Goal: Task Accomplishment & Management: Complete application form

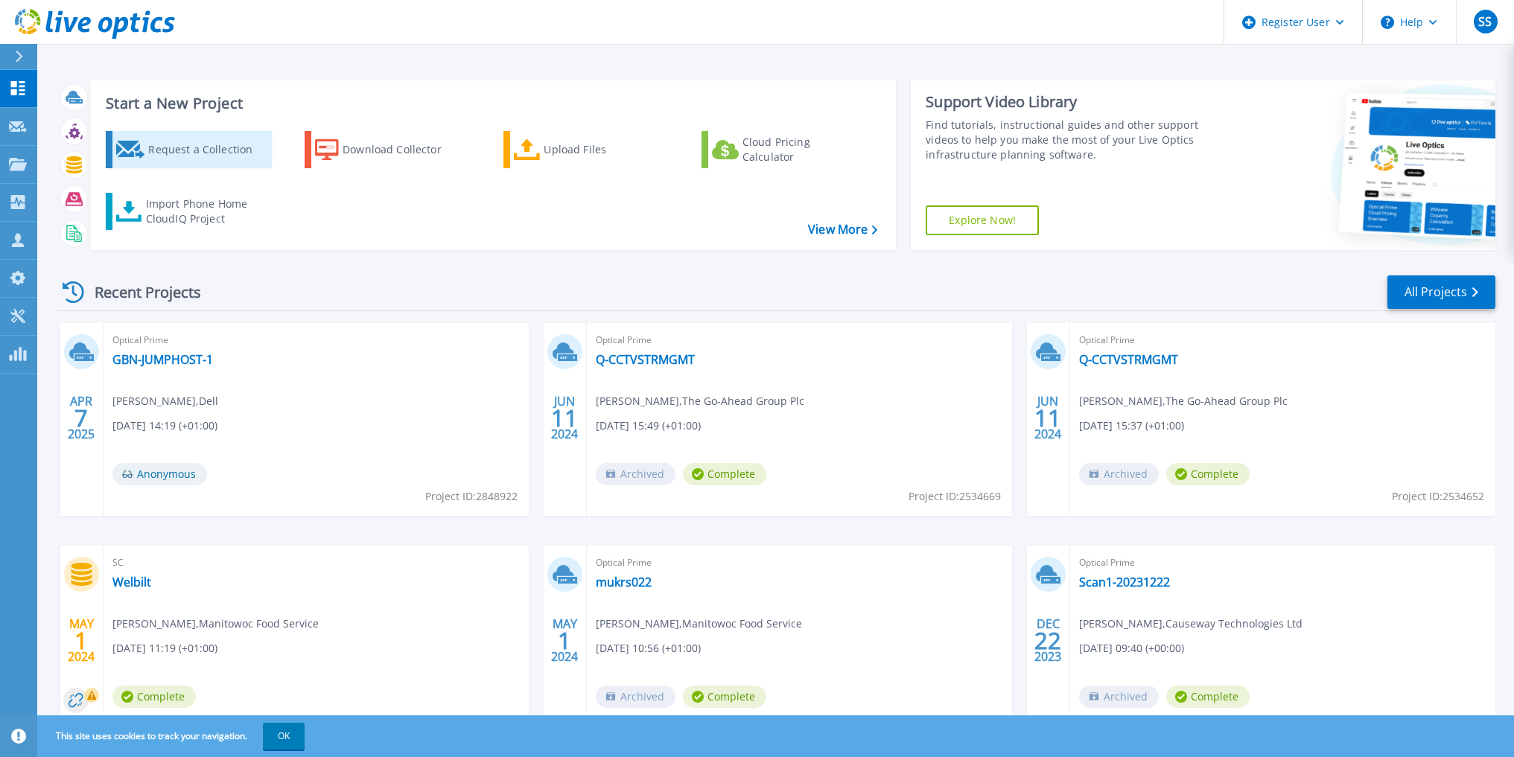
click at [182, 150] on div "Request a Collection" at bounding box center [207, 150] width 119 height 30
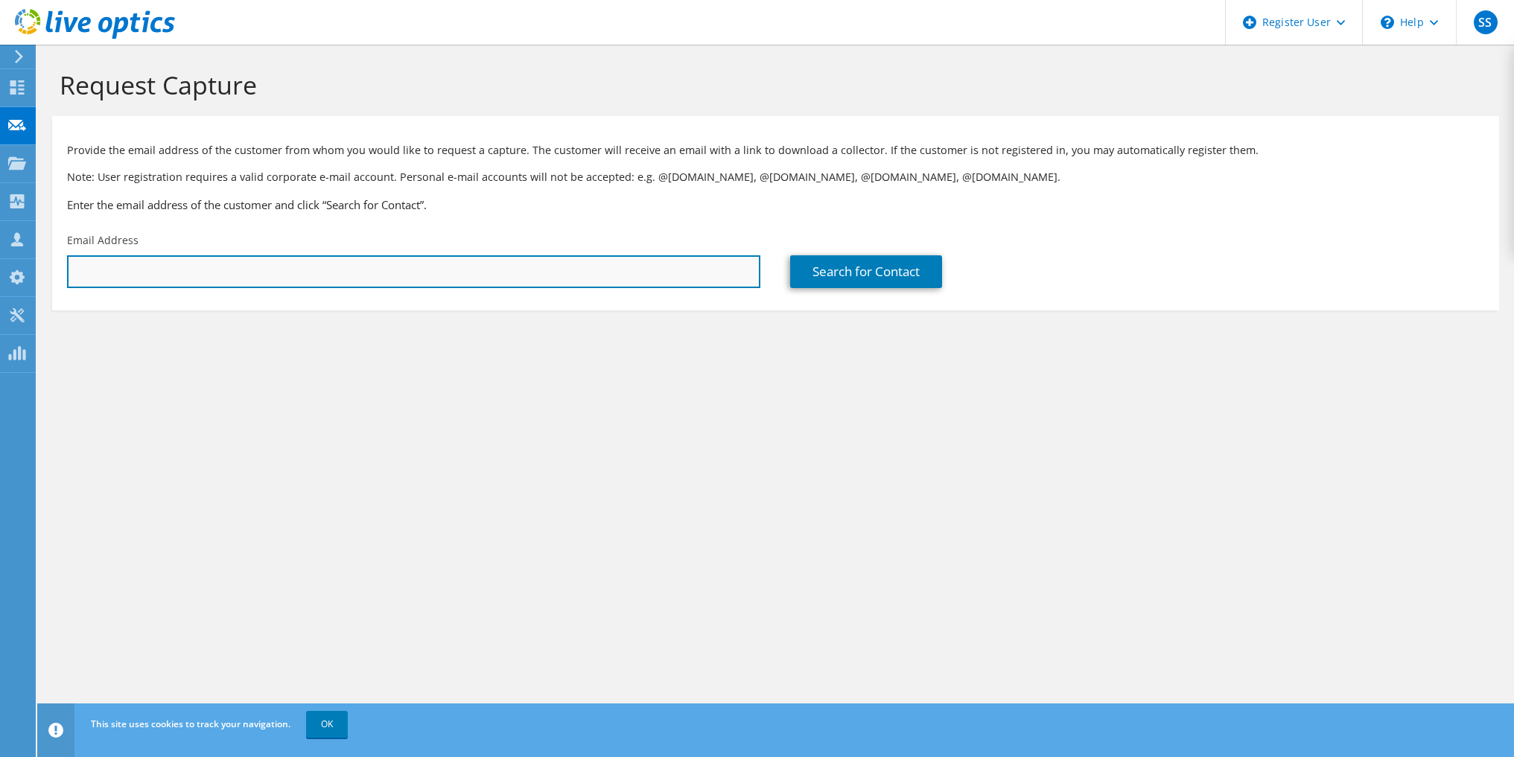
click at [139, 281] on input "text" at bounding box center [413, 271] width 693 height 33
paste input "james.hewson@exolum.com"
type input "james.hewson@exolum.com"
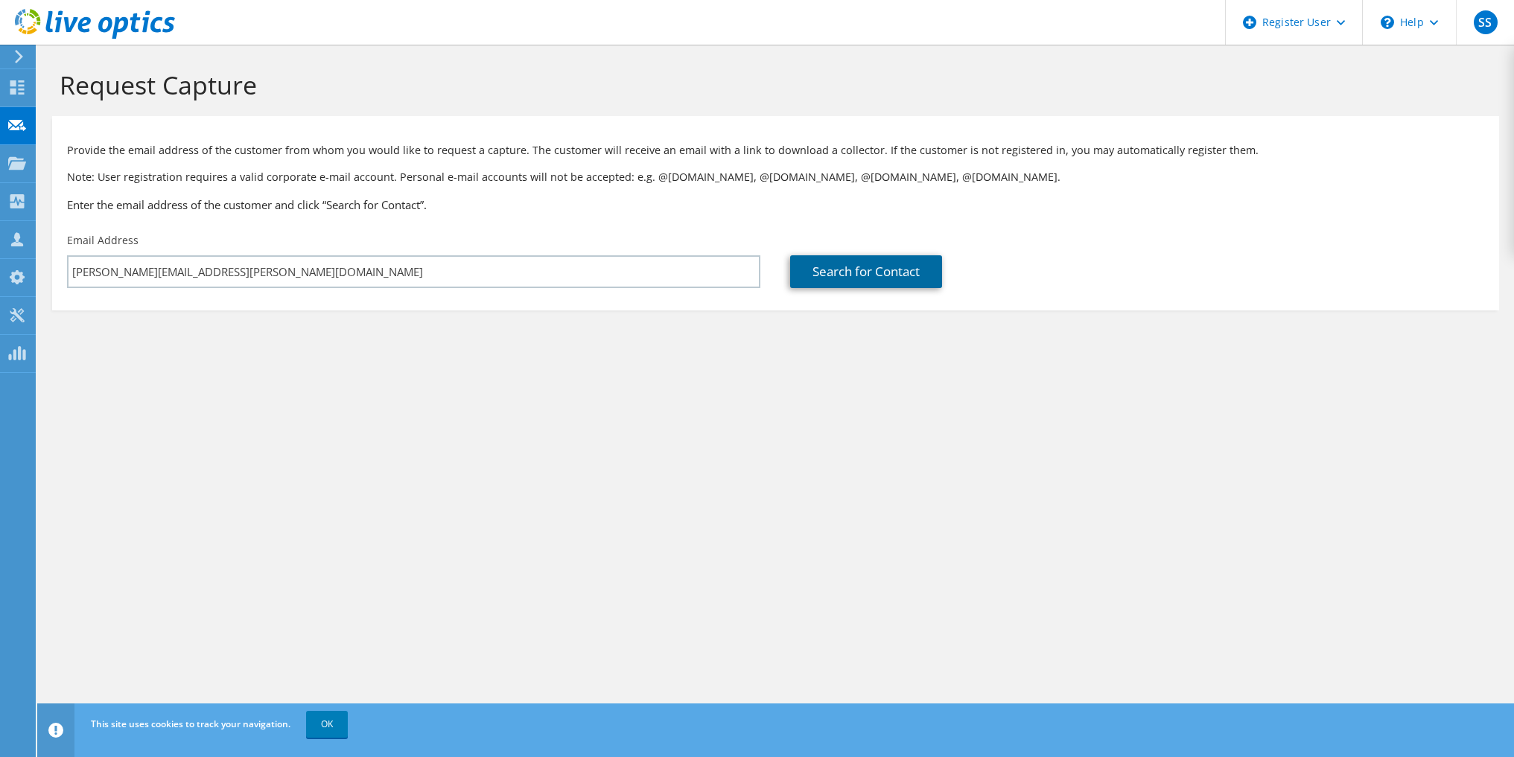
click at [846, 275] on link "Search for Contact" at bounding box center [866, 271] width 152 height 33
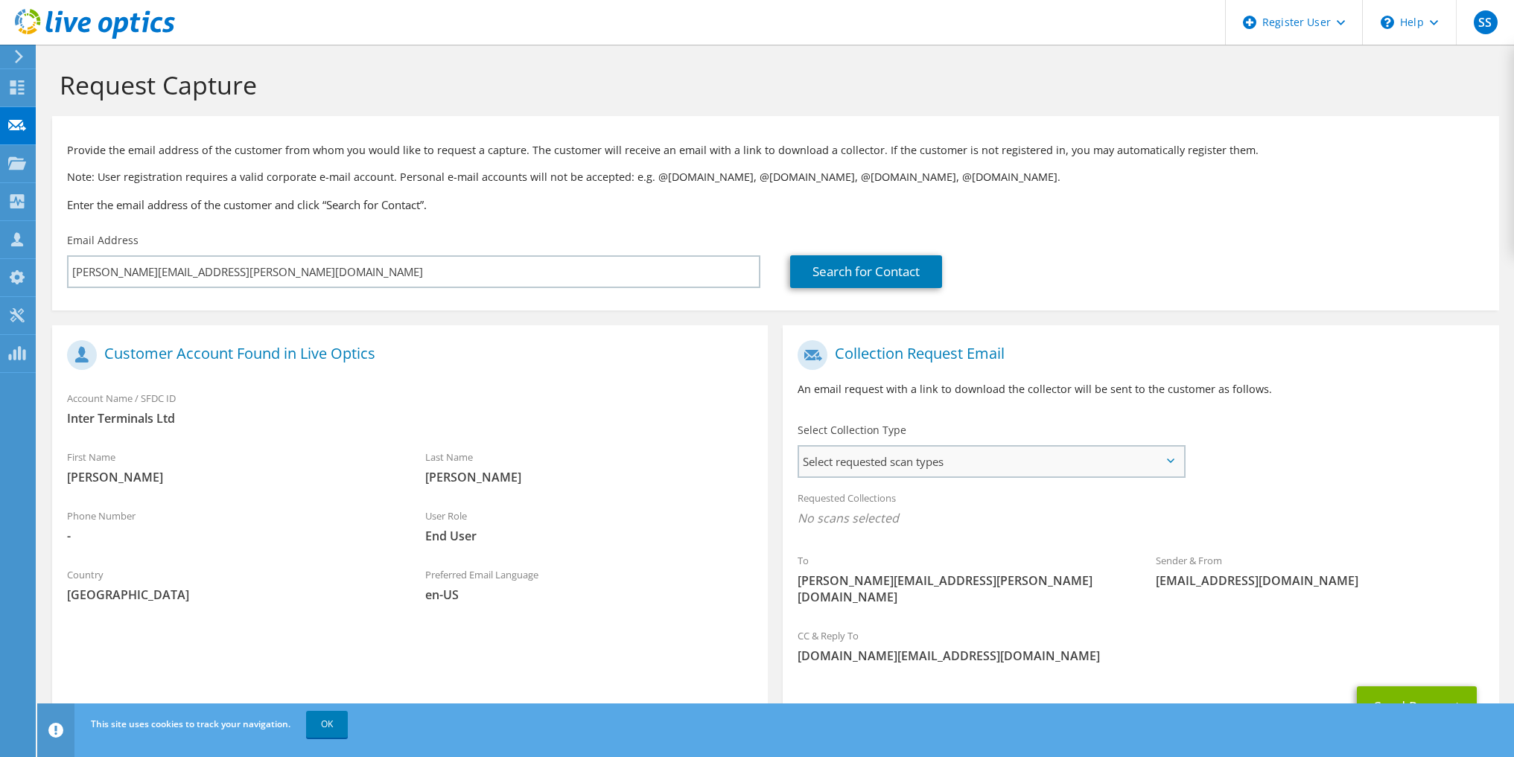
click at [936, 463] on span "Select requested scan types" at bounding box center [991, 462] width 384 height 30
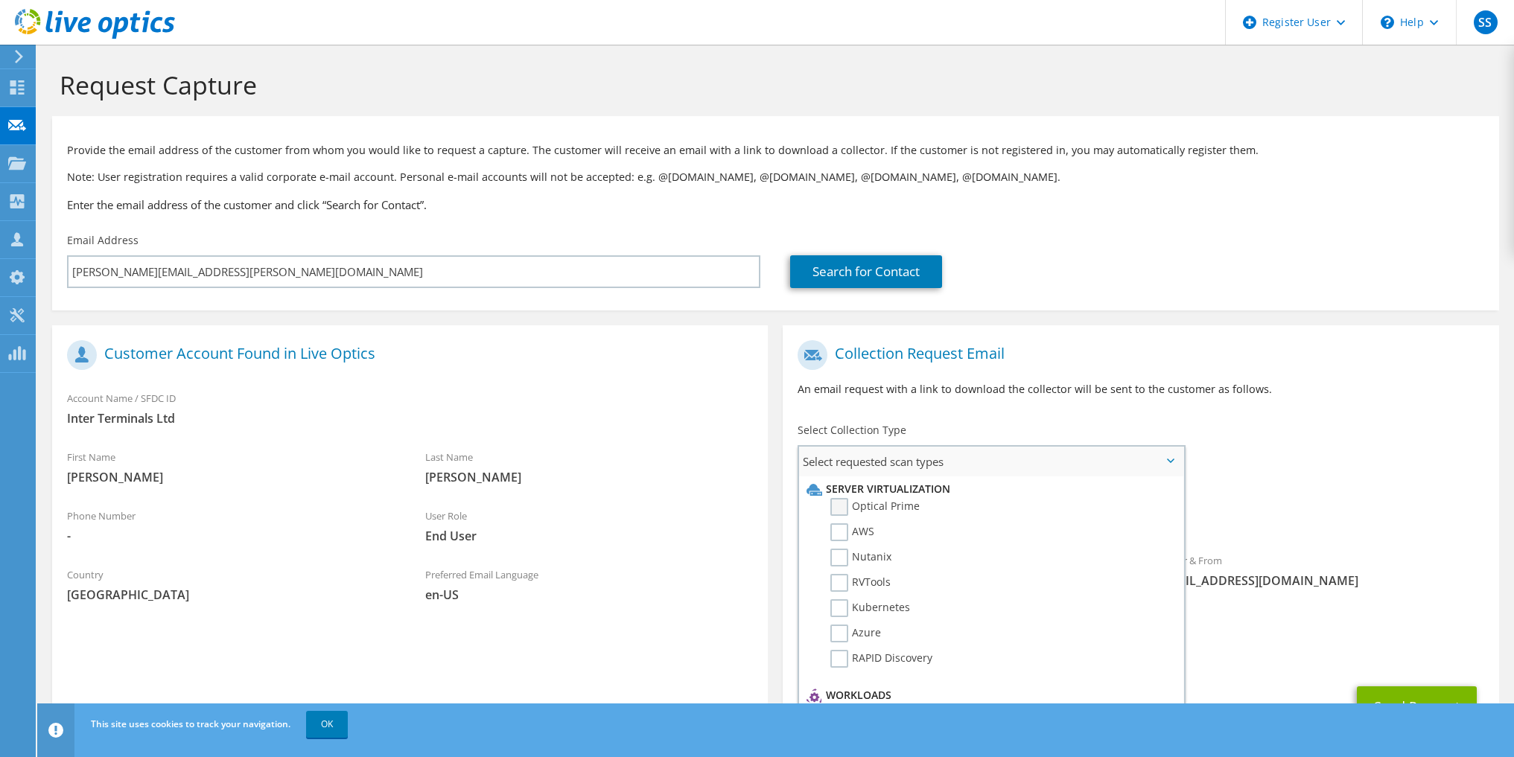
click at [846, 508] on label "Optical Prime" at bounding box center [874, 507] width 89 height 18
click at [0, 0] on input "Optical Prime" at bounding box center [0, 0] width 0 height 0
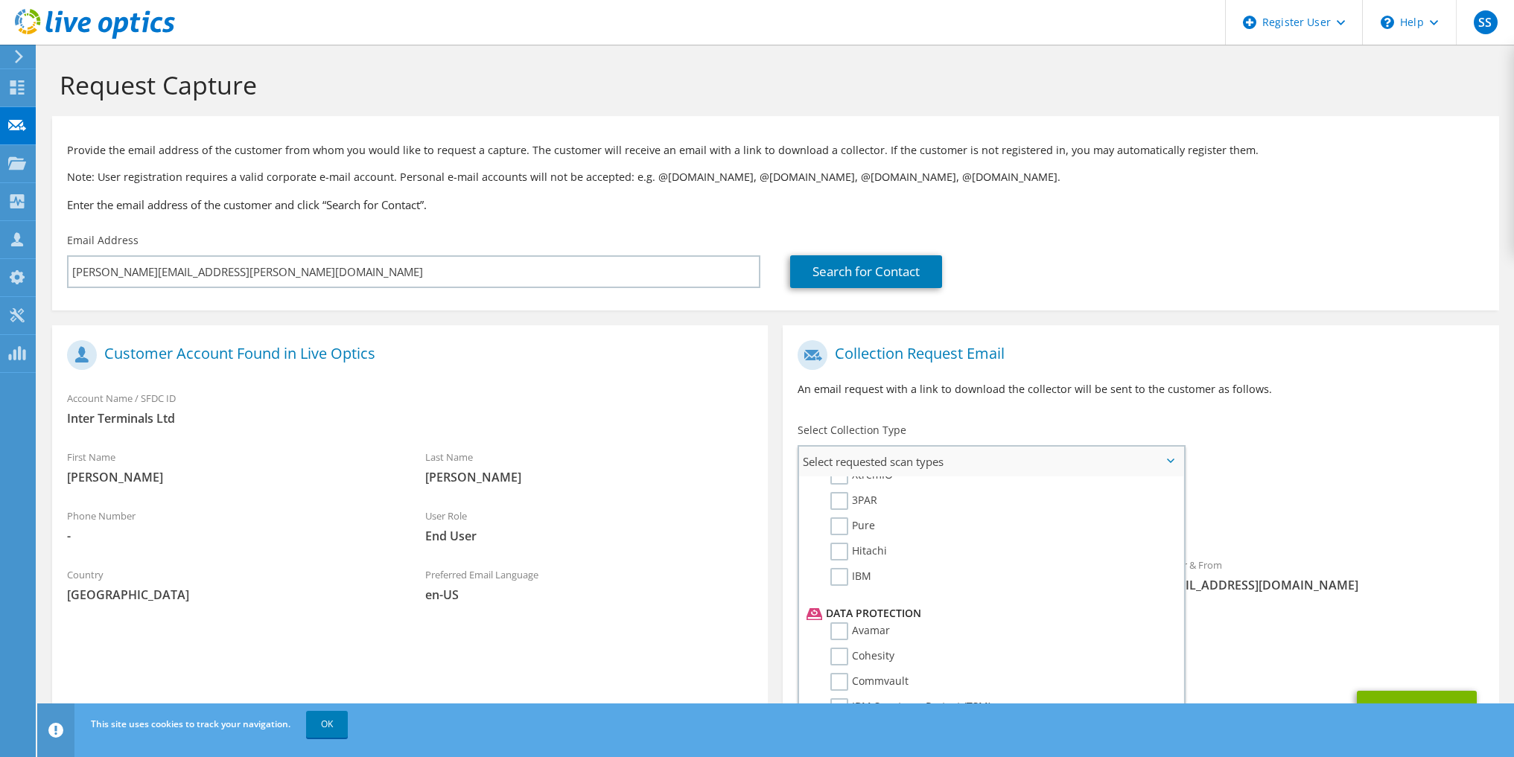
scroll to position [521, 0]
click at [693, 533] on span "End User" at bounding box center [589, 536] width 328 height 16
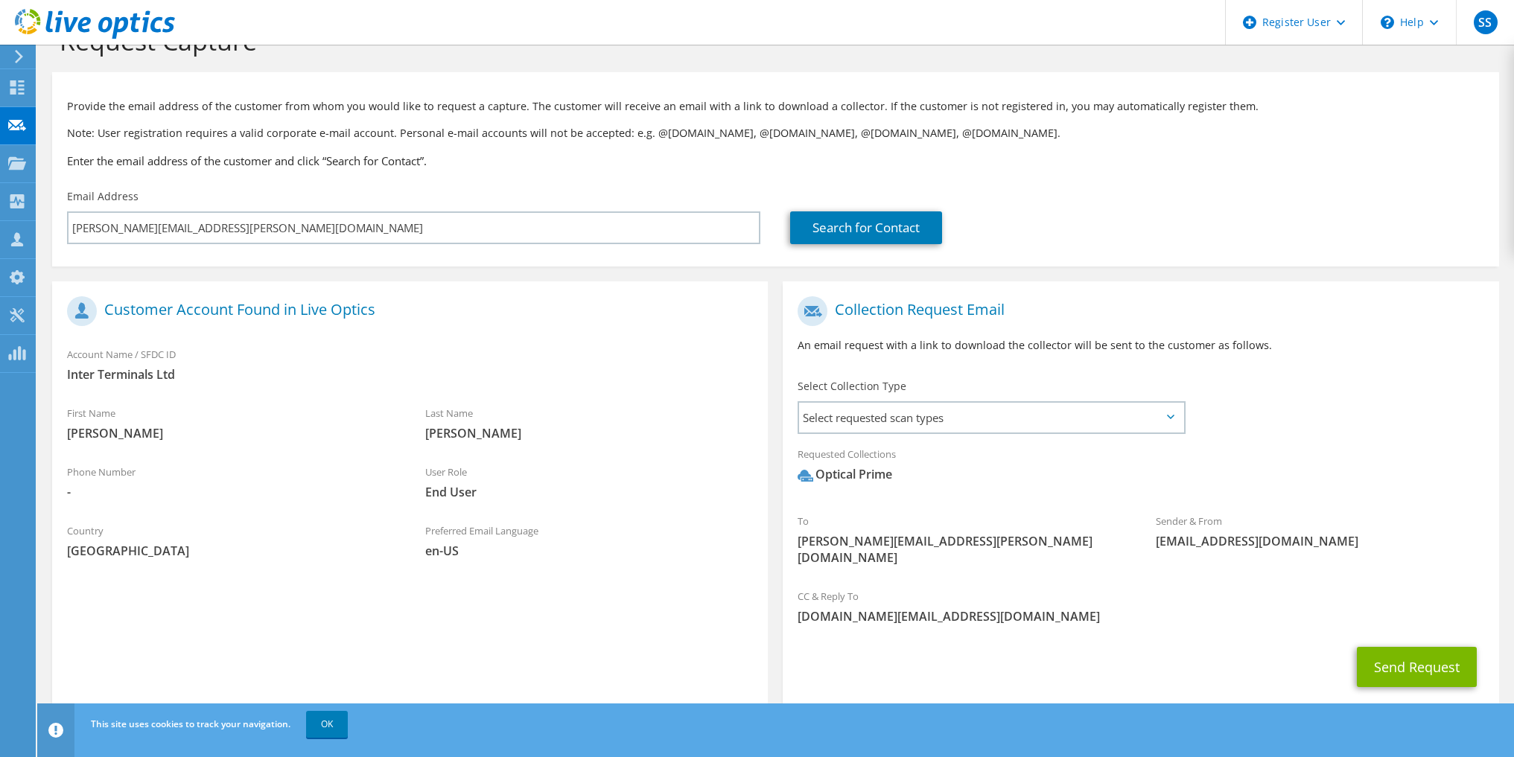
scroll to position [62, 0]
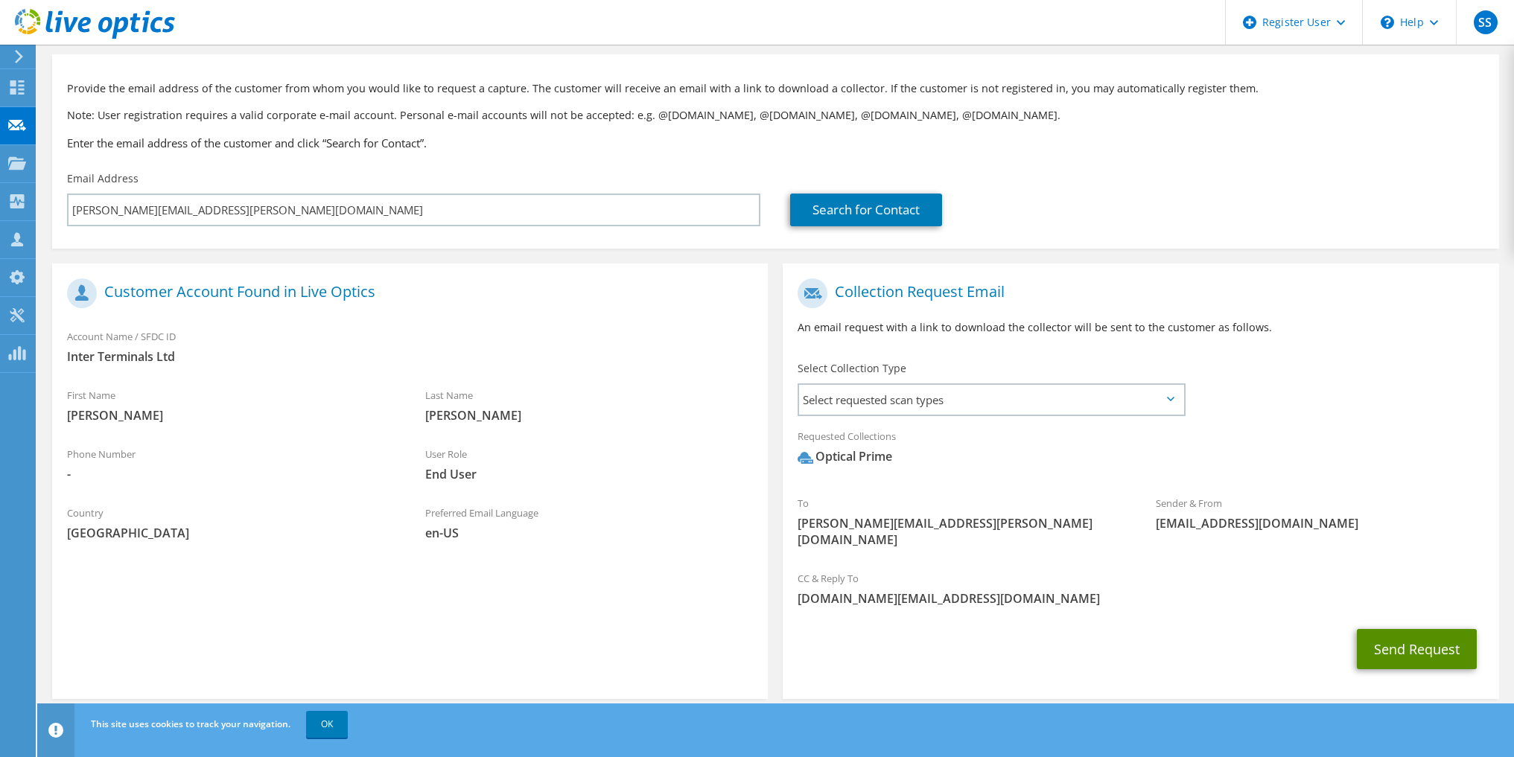
click at [1395, 633] on button "Send Request" at bounding box center [1417, 649] width 120 height 40
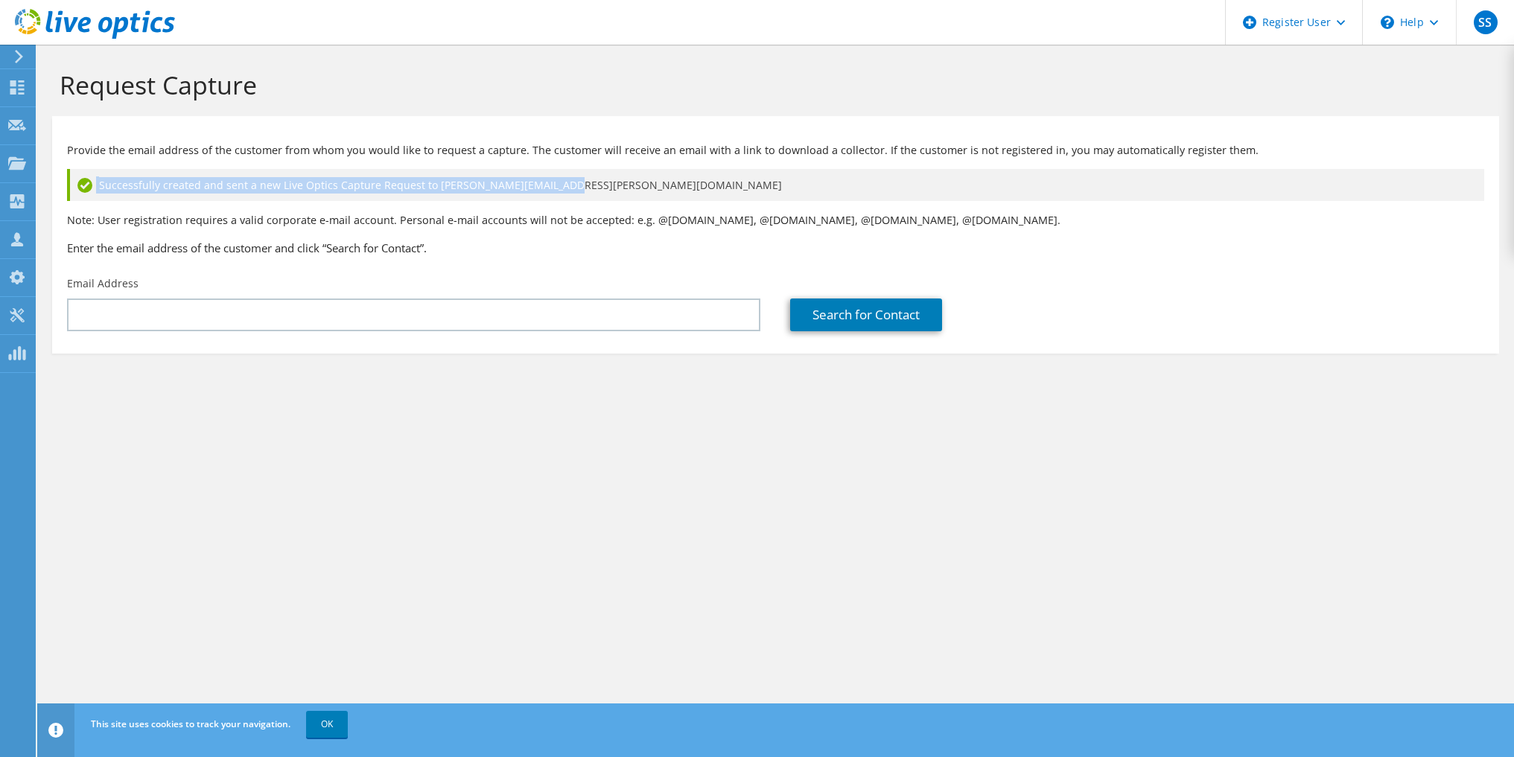
drag, startPoint x: 568, startPoint y: 185, endPoint x: 70, endPoint y: 188, distance: 498.2
click at [70, 188] on div "Successfully created and sent a new Live Optics Capture Request to james.hewson…" at bounding box center [775, 185] width 1417 height 32
click at [708, 194] on div "Successfully created and sent a new Live Optics Capture Request to james.hewson…" at bounding box center [775, 185] width 1417 height 32
click at [15, 168] on use at bounding box center [17, 162] width 18 height 13
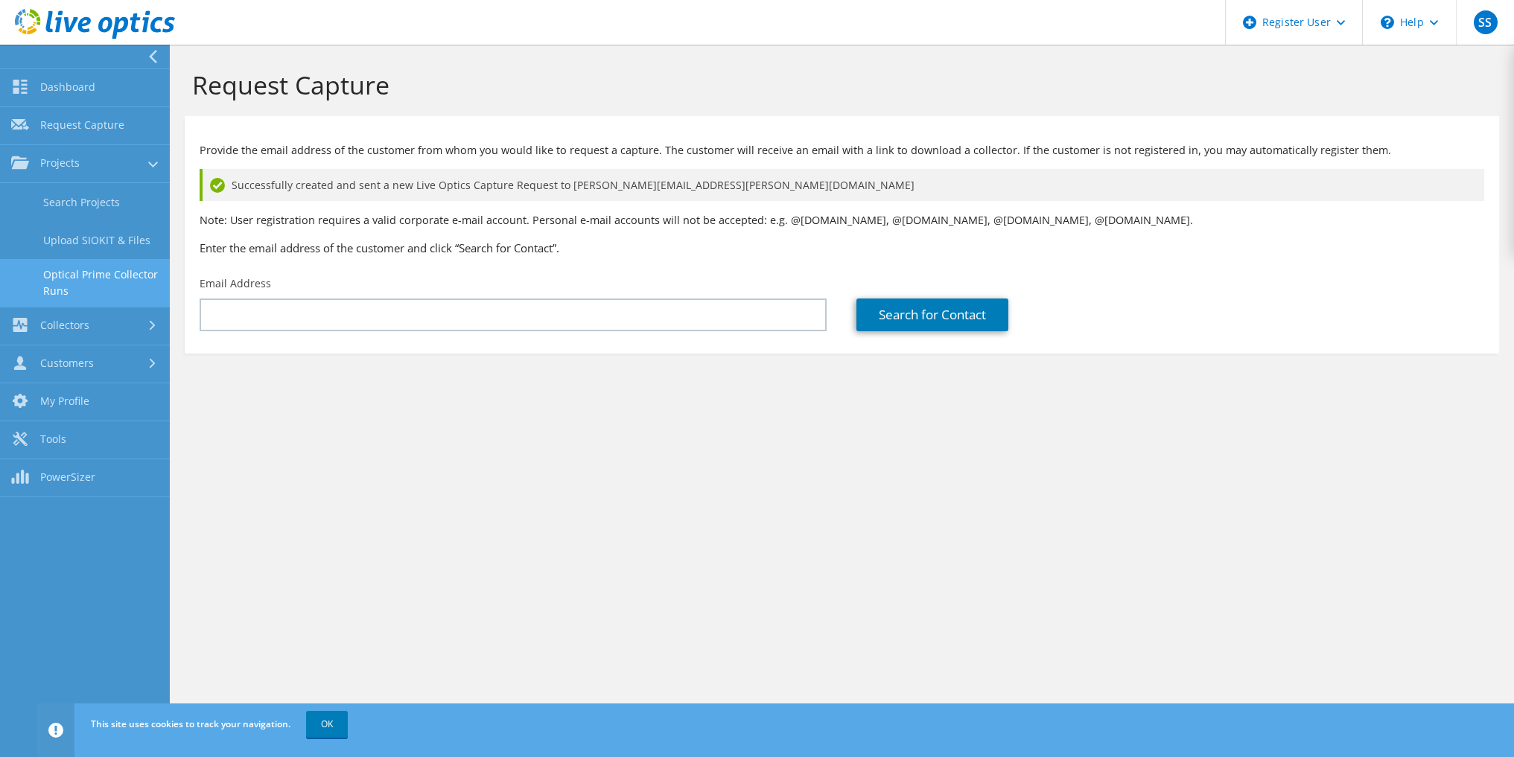
click at [95, 284] on link "Optical Prime Collector Runs" at bounding box center [85, 283] width 170 height 48
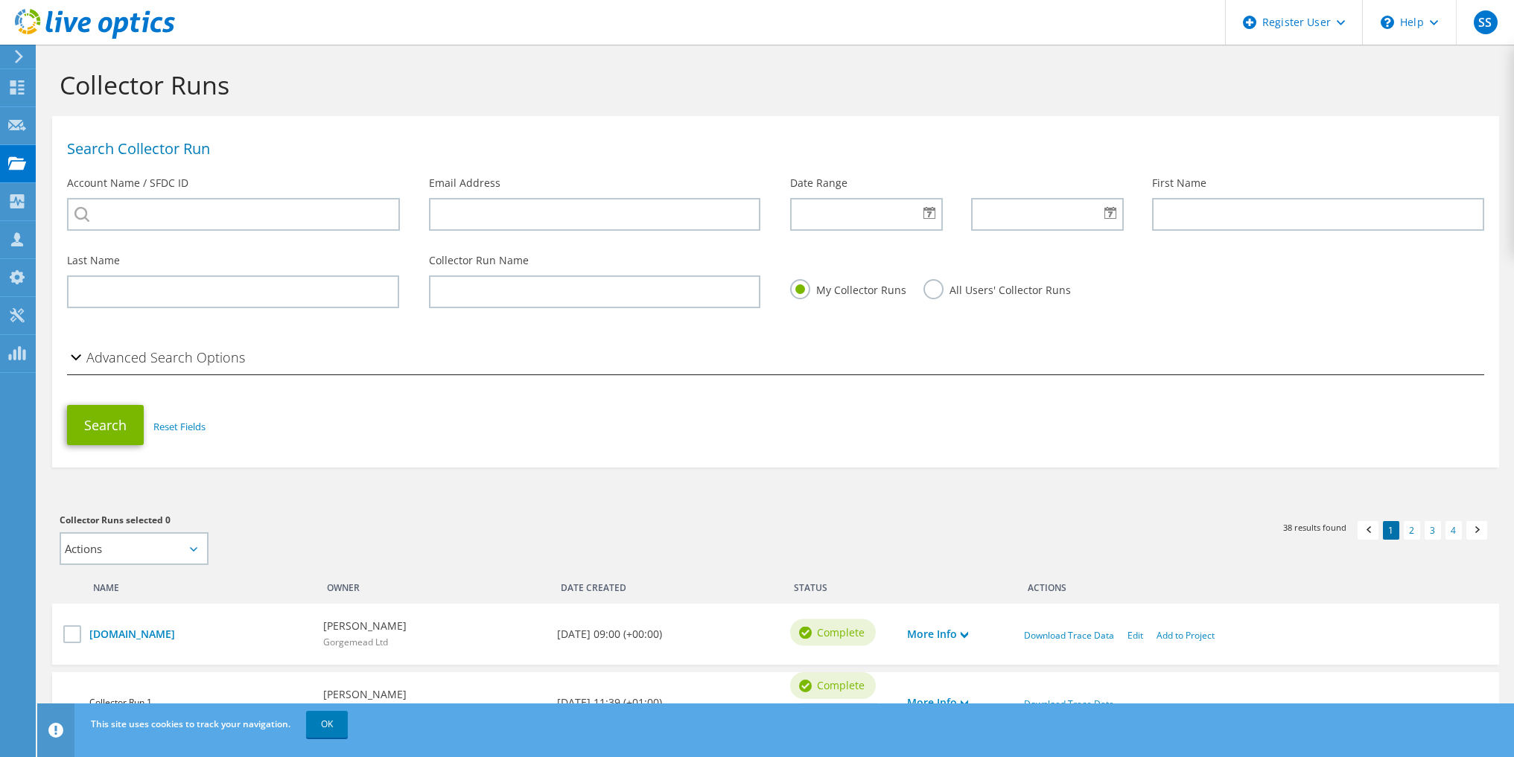
click at [943, 295] on label "All Users' Collector Runs" at bounding box center [996, 288] width 147 height 19
click at [0, 0] on input "All Users' Collector Runs" at bounding box center [0, 0] width 0 height 0
click at [115, 443] on button "Search" at bounding box center [105, 425] width 77 height 40
click at [49, 354] on section "Collector Runs Search Collector Run Account Name / SFDC ID Email Address Date R…" at bounding box center [775, 757] width 1477 height 1424
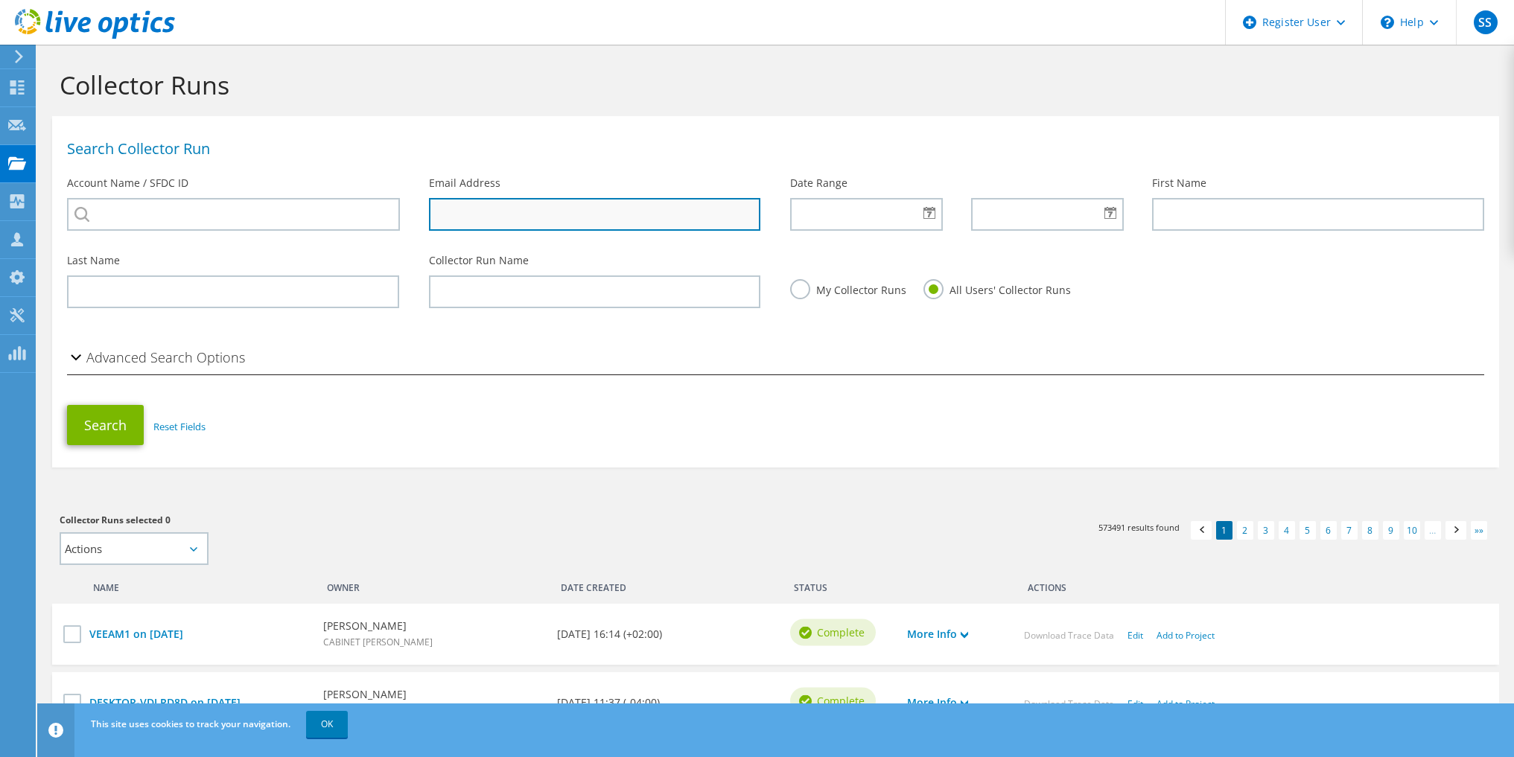
click at [650, 223] on input "text" at bounding box center [595, 214] width 332 height 33
paste input "james.hewson@exolum.com"
type input "james.hewson@exolum.com"
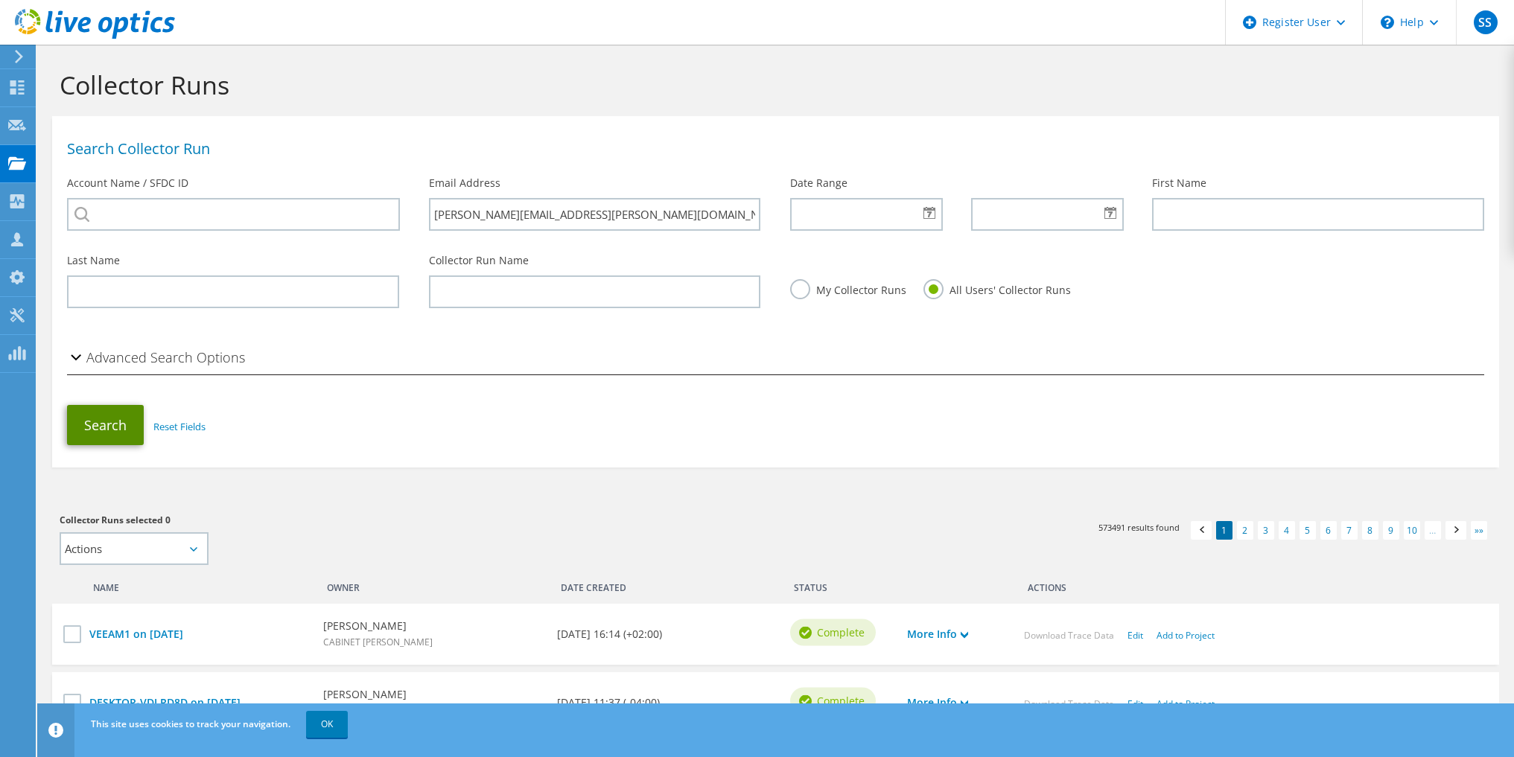
click at [85, 421] on button "Search" at bounding box center [105, 425] width 77 height 40
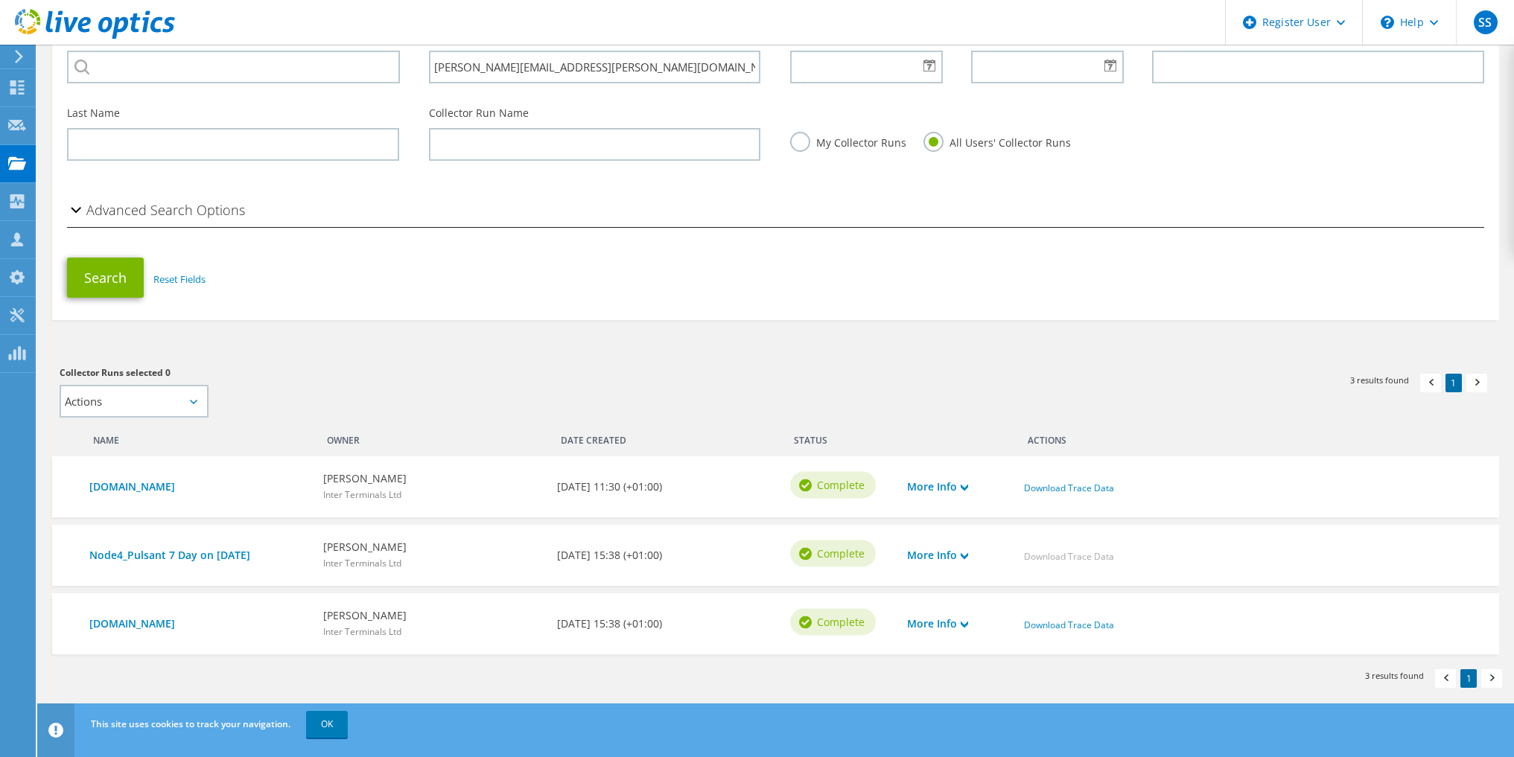
scroll to position [149, 0]
click at [325, 720] on link "OK" at bounding box center [327, 724] width 42 height 27
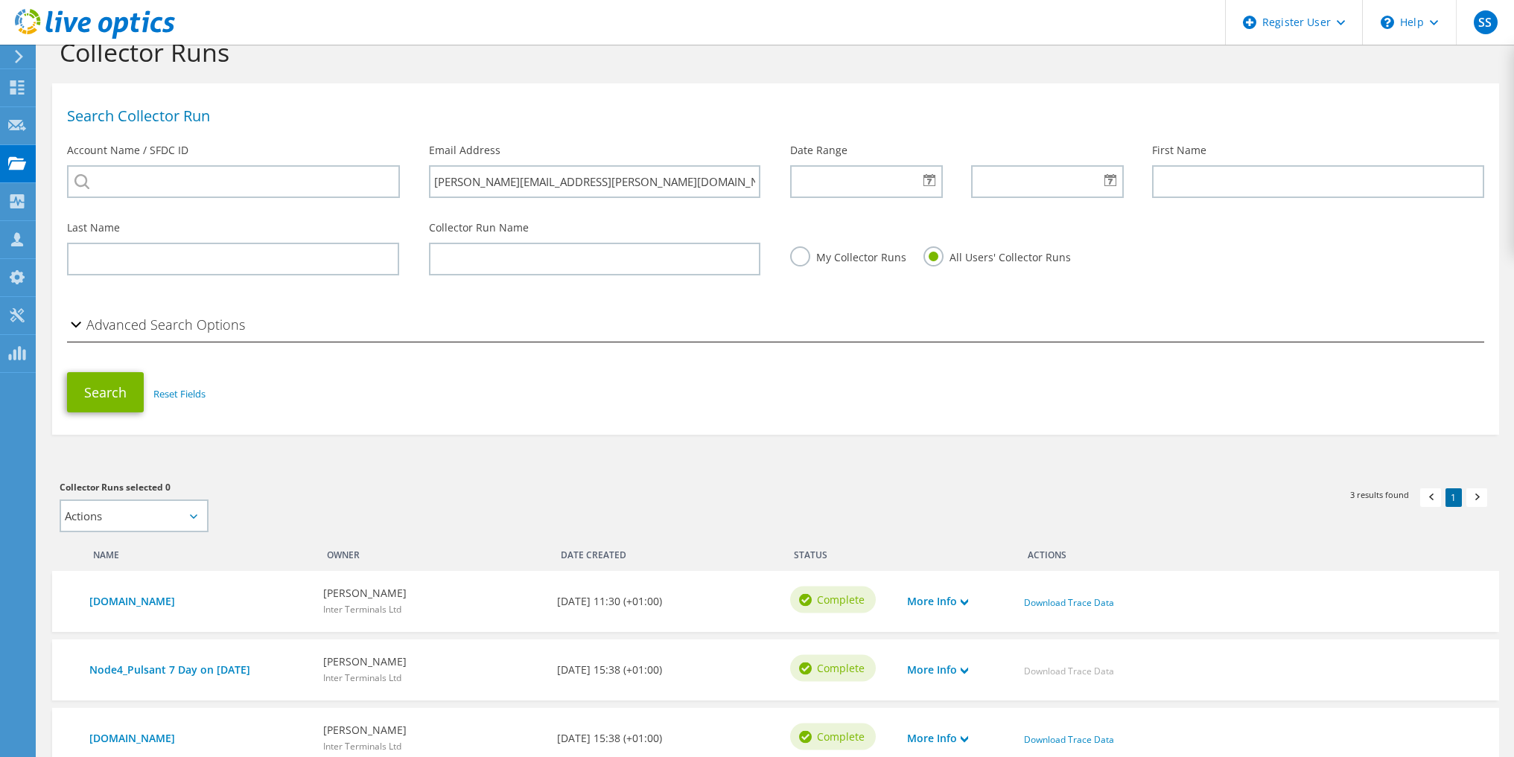
scroll to position [0, 0]
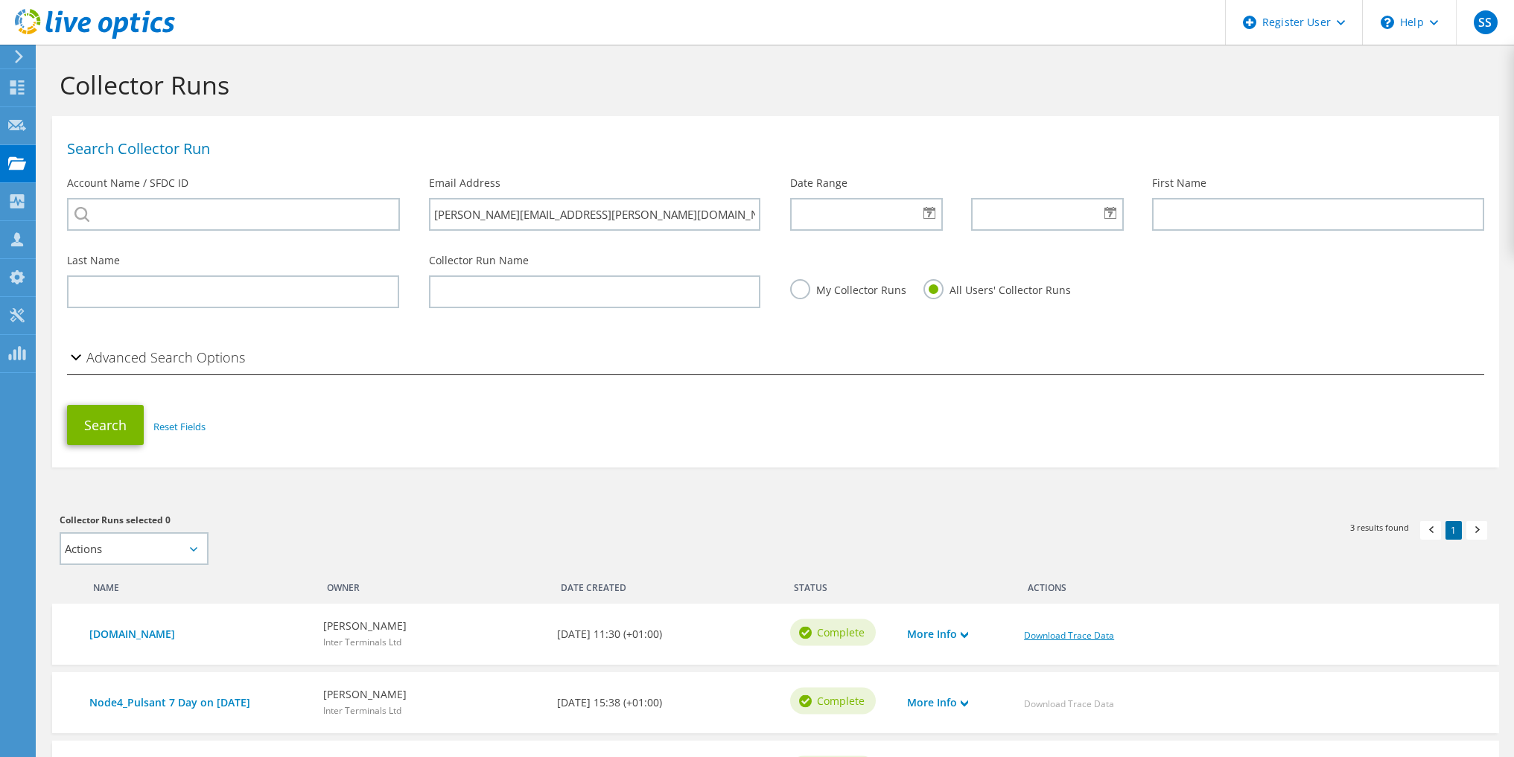
click at [1089, 640] on link "Download Trace Data" at bounding box center [1069, 635] width 90 height 13
click at [774, 373] on div "Advanced Search Options" at bounding box center [775, 359] width 1447 height 48
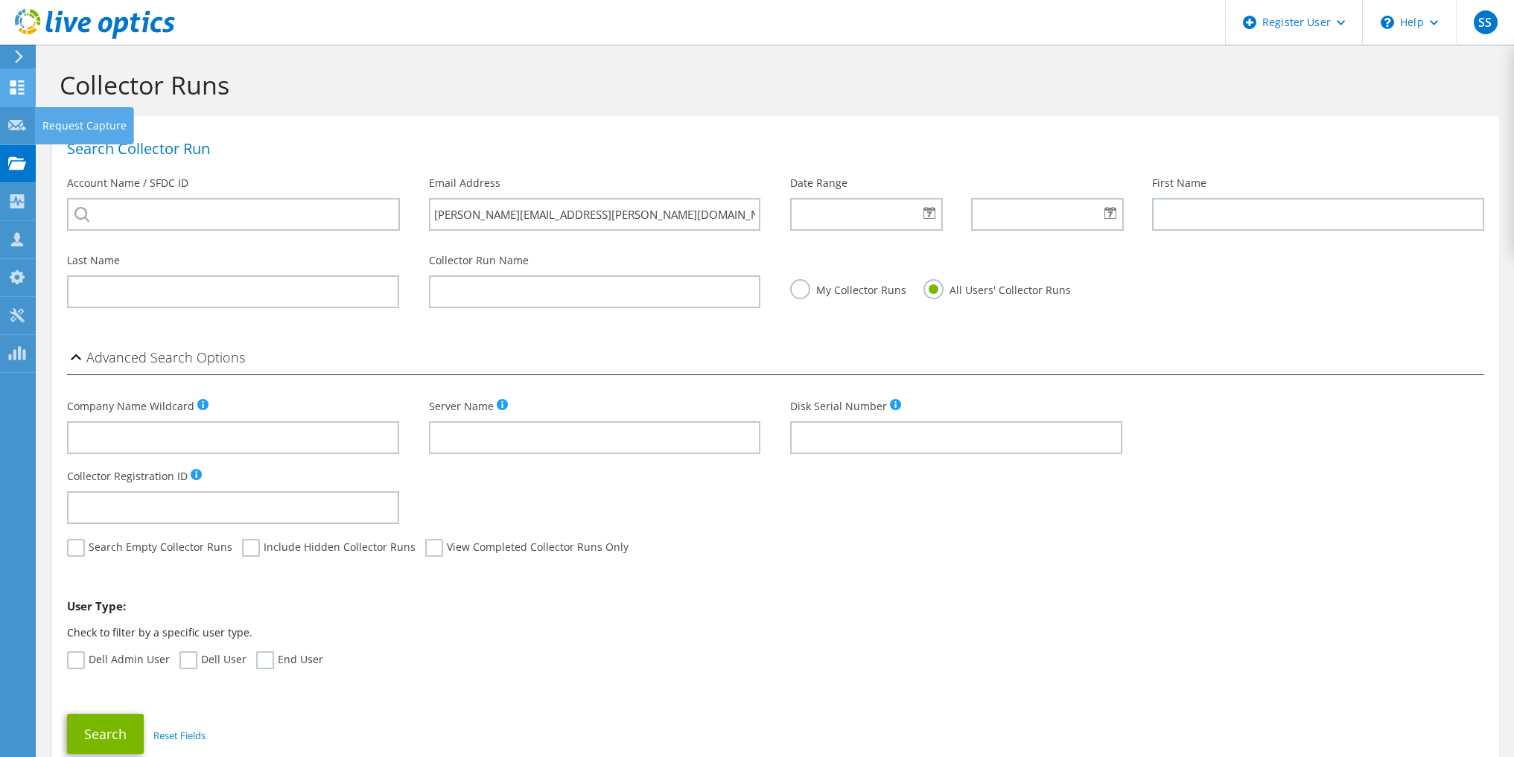
drag, startPoint x: 14, startPoint y: 124, endPoint x: 13, endPoint y: 100, distance: 24.6
click at [14, 124] on use at bounding box center [17, 124] width 18 height 11
click at [13, 89] on use at bounding box center [17, 87] width 14 height 14
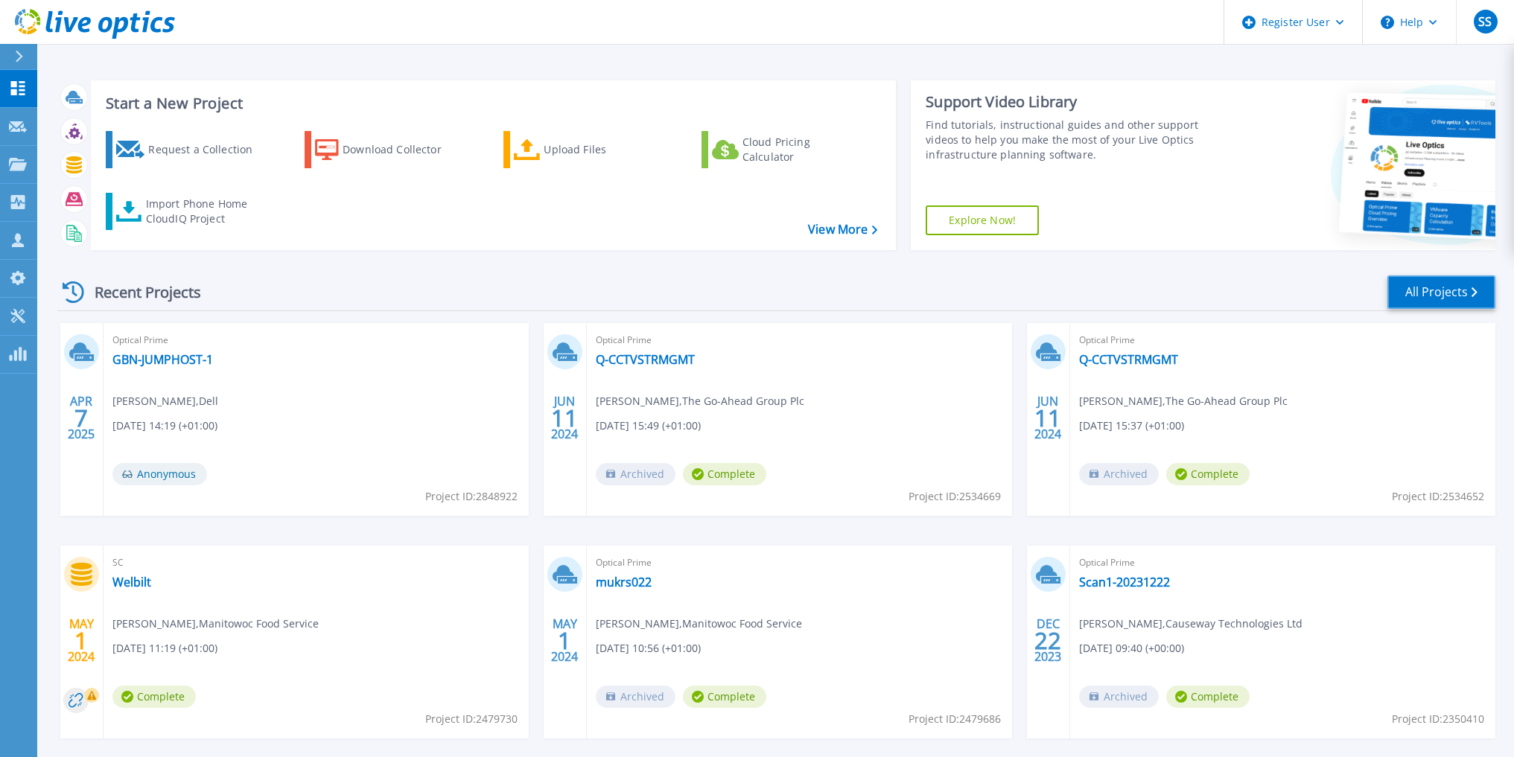
click at [1448, 301] on link "All Projects" at bounding box center [1441, 293] width 108 height 34
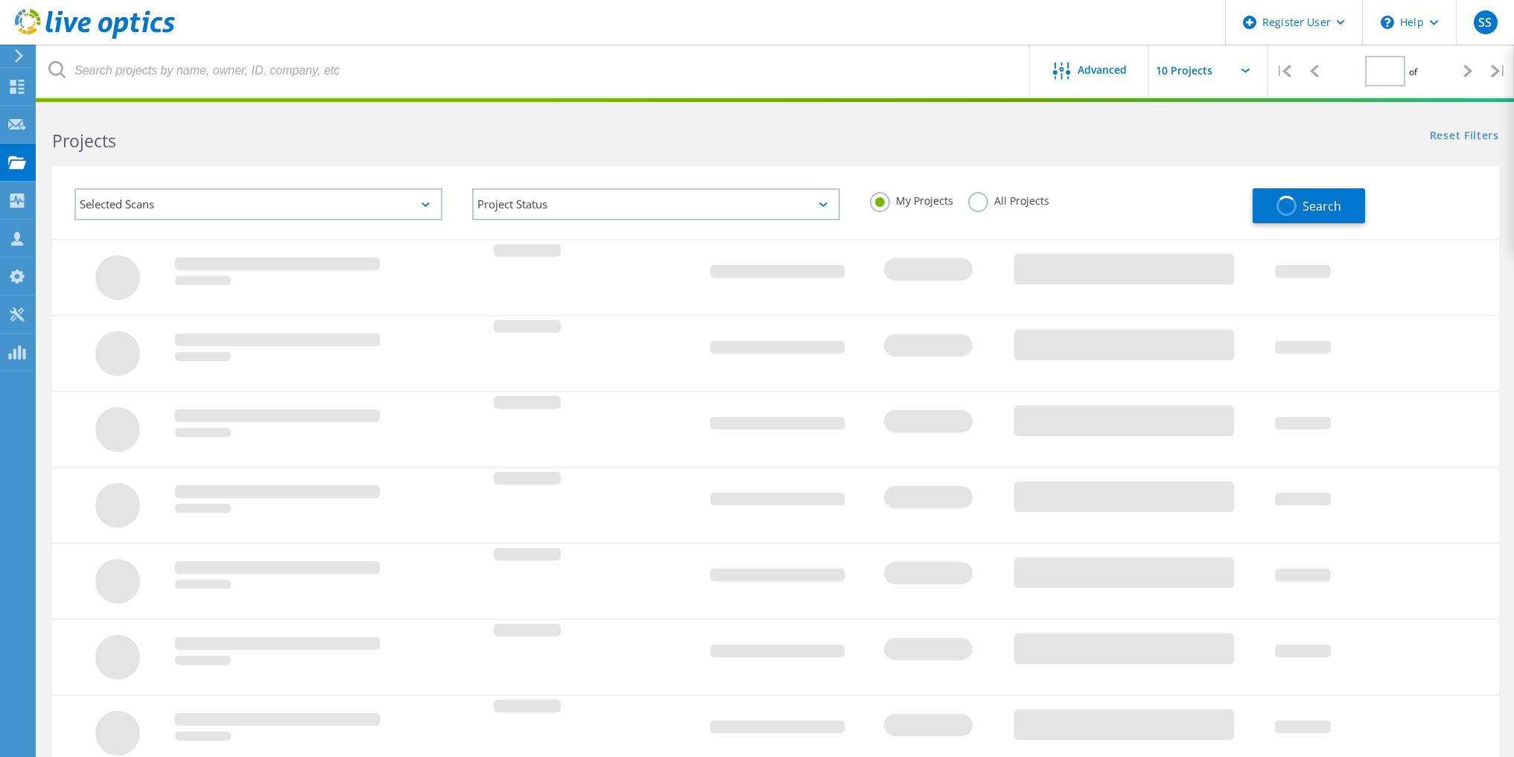
type input "1"
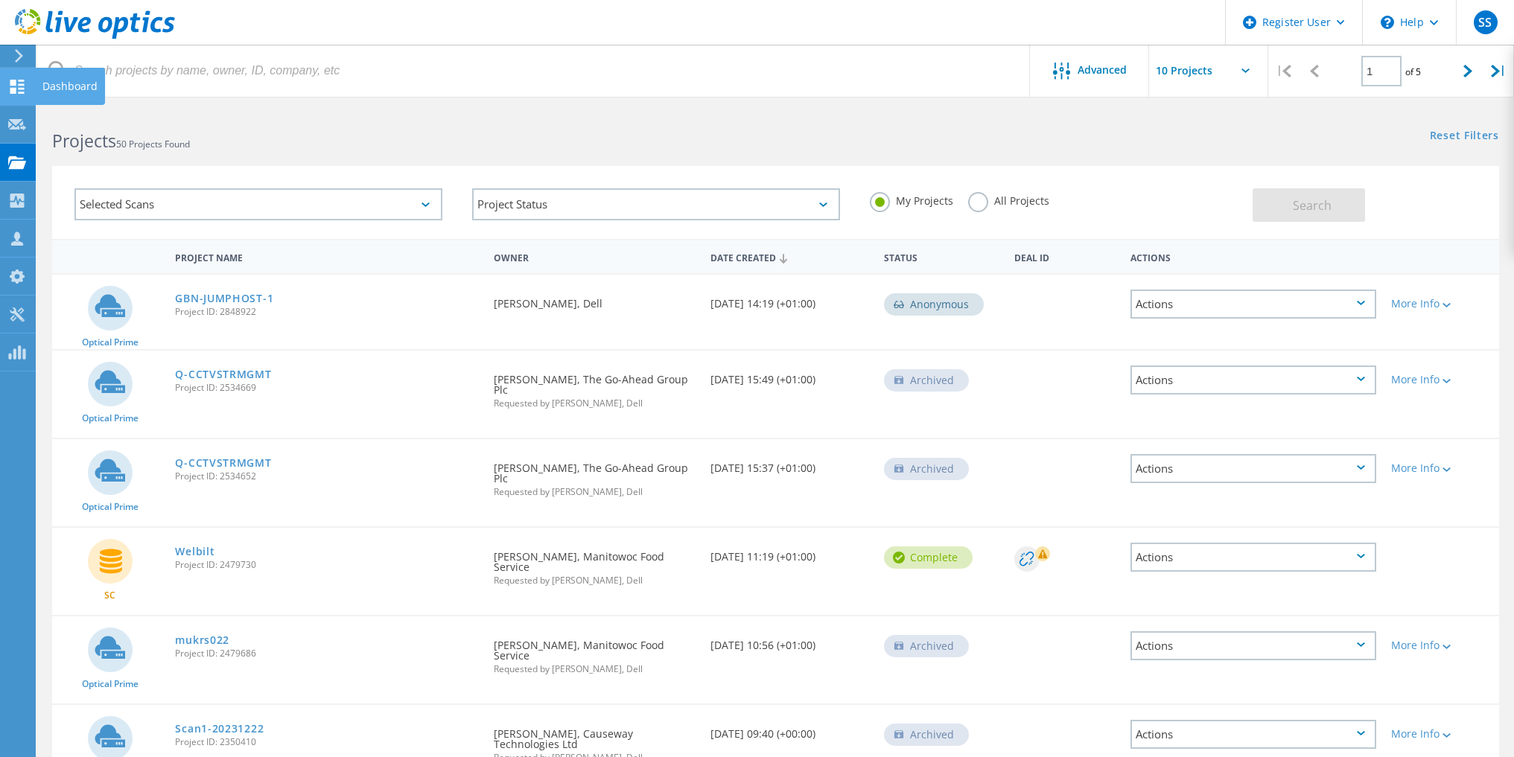
click at [13, 89] on use at bounding box center [17, 87] width 14 height 14
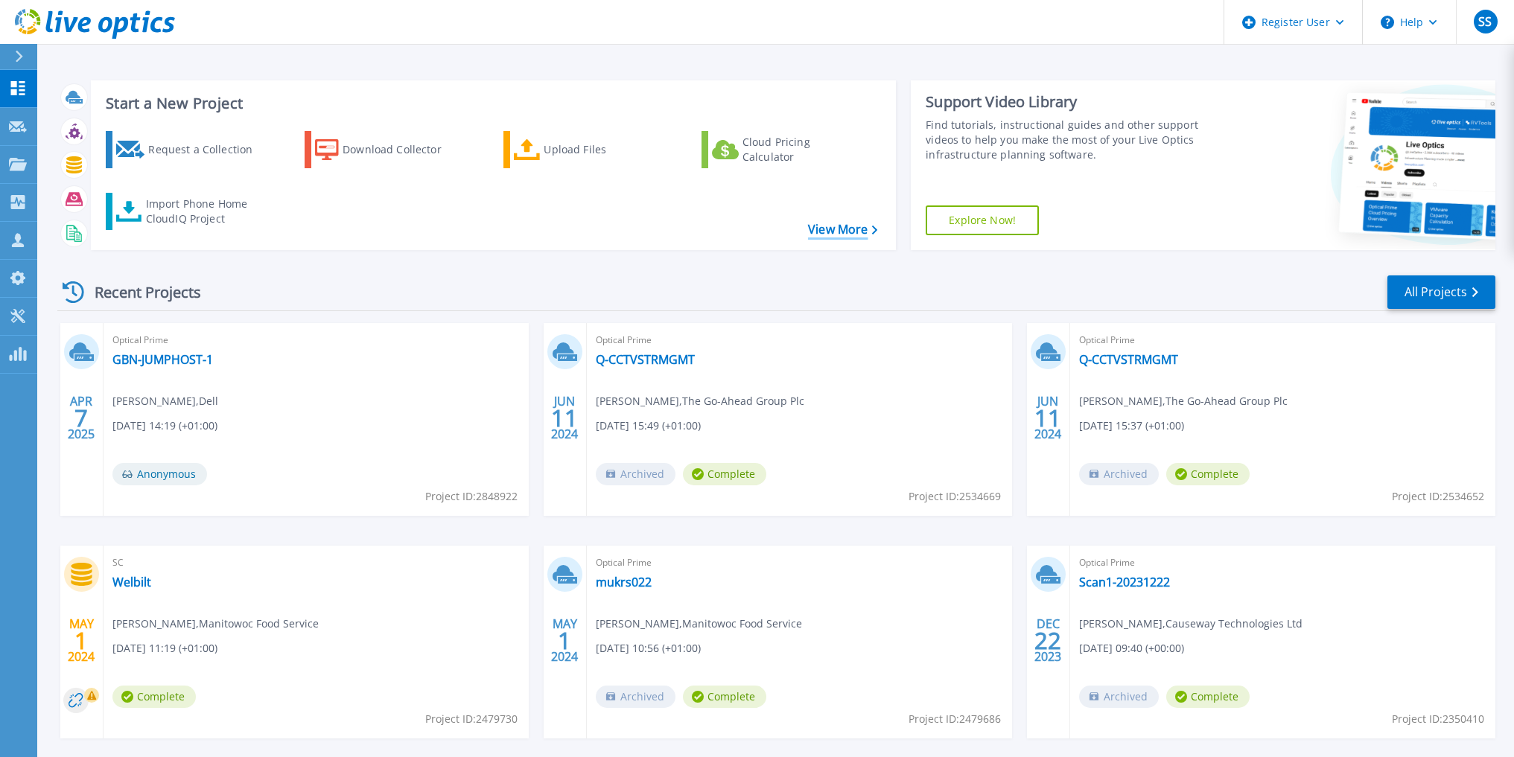
click at [862, 227] on link "View More" at bounding box center [842, 230] width 69 height 14
click at [194, 153] on div "Request a Collection" at bounding box center [207, 150] width 119 height 30
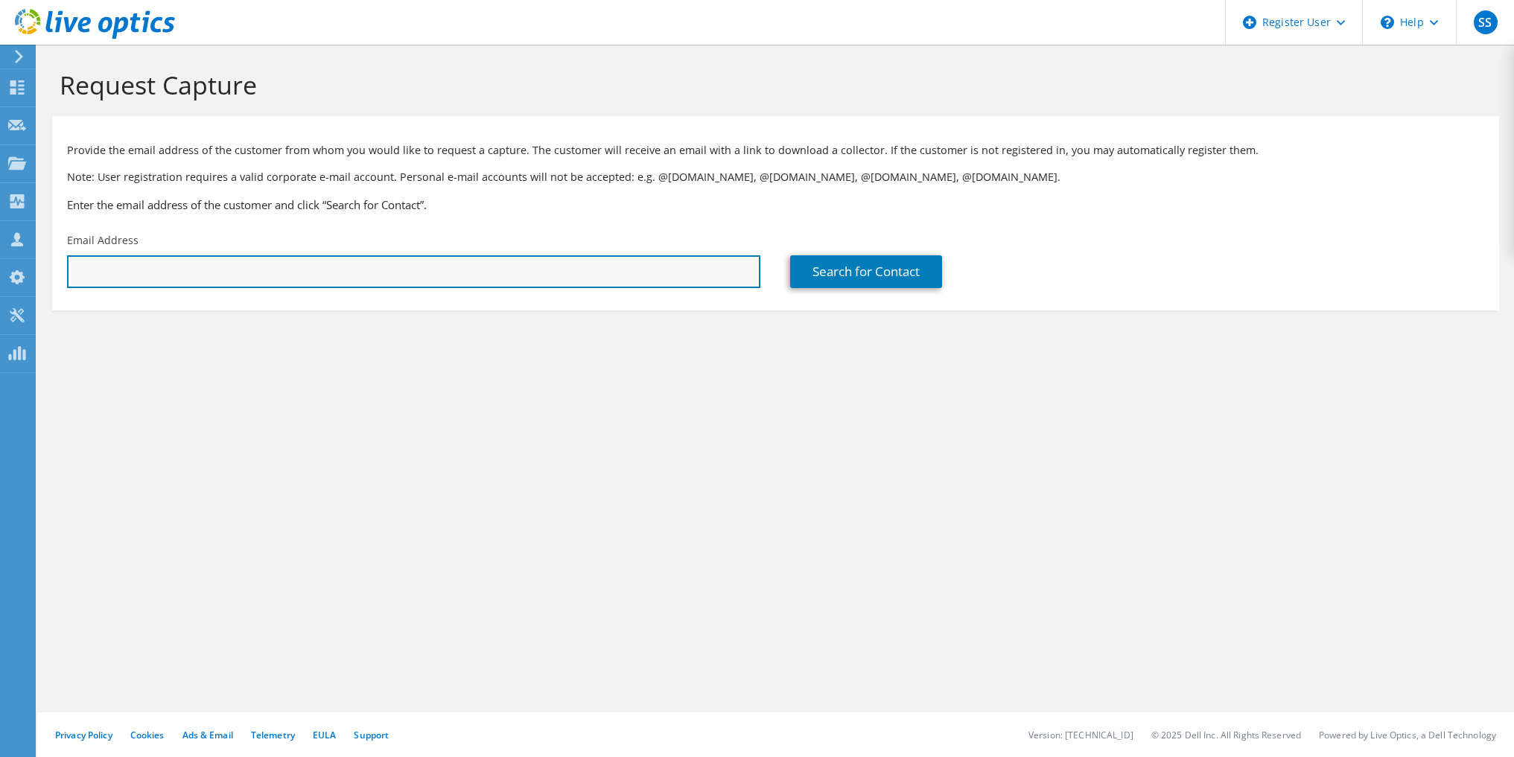
click at [209, 265] on input "text" at bounding box center [413, 271] width 693 height 33
paste input "[PERSON_NAME][EMAIL_ADDRESS][PERSON_NAME][DOMAIN_NAME]"
type input "[PERSON_NAME][EMAIL_ADDRESS][PERSON_NAME][DOMAIN_NAME]"
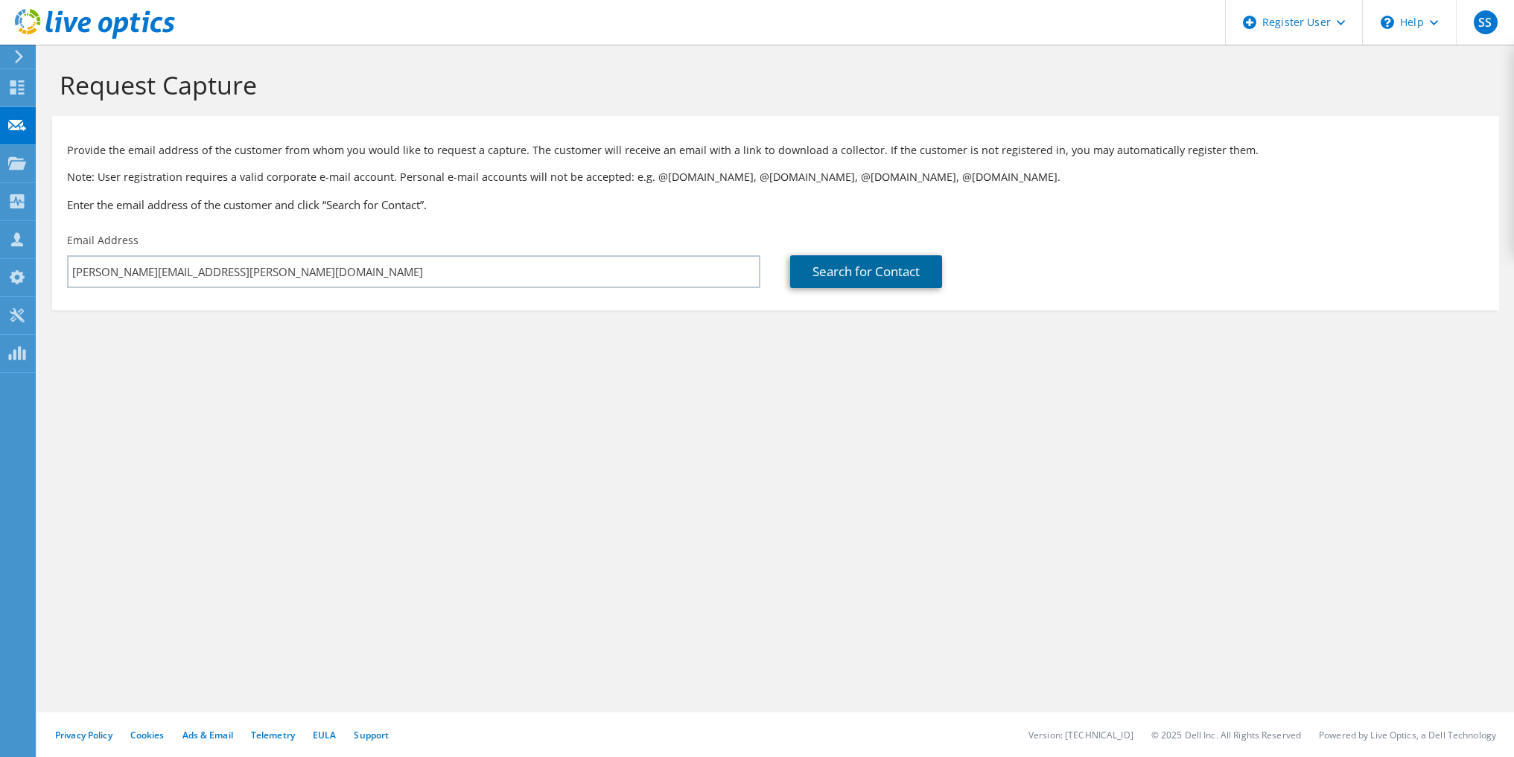
click at [921, 273] on link "Search for Contact" at bounding box center [866, 271] width 152 height 33
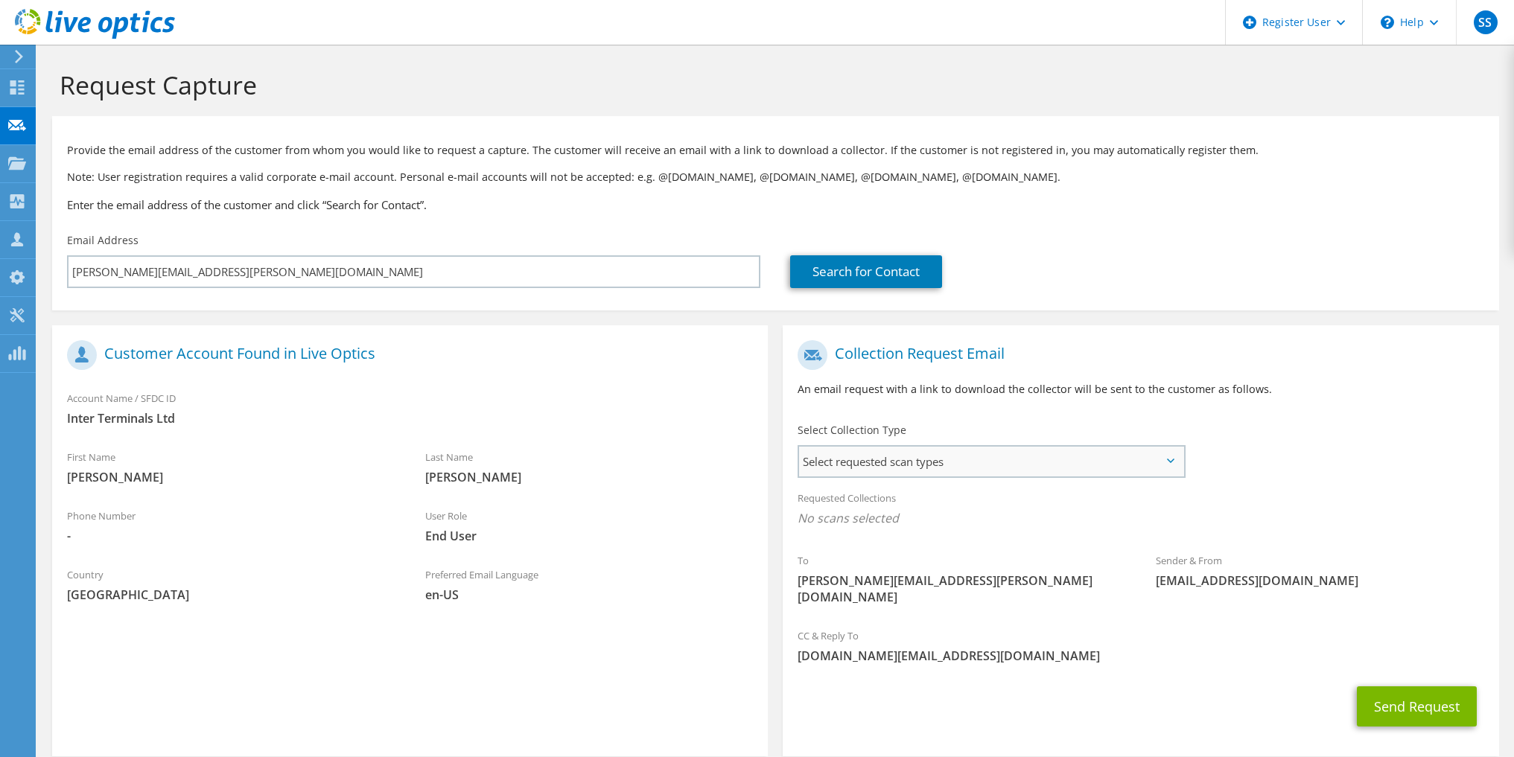
click at [1050, 460] on span "Select requested scan types" at bounding box center [991, 462] width 384 height 30
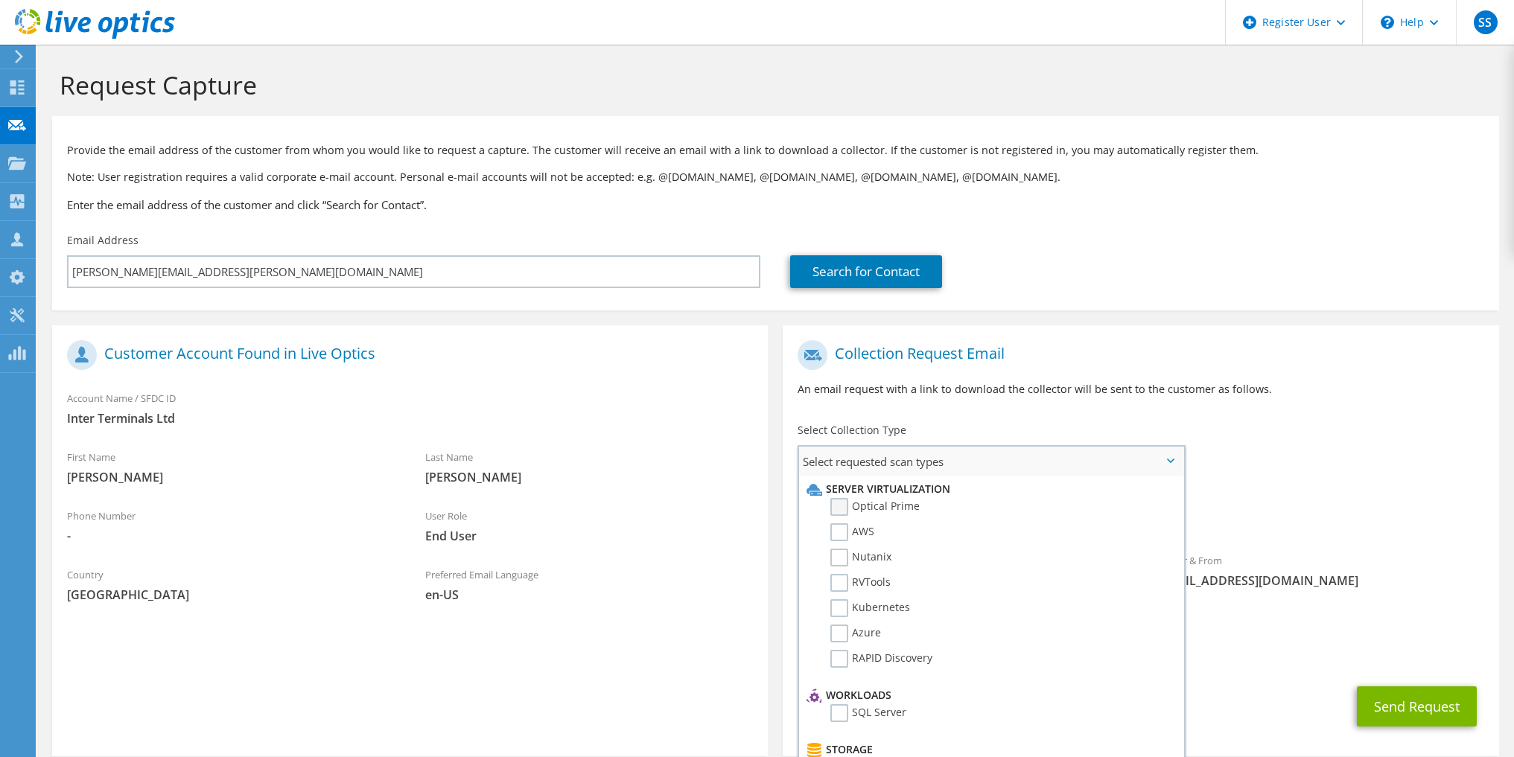
click at [844, 504] on label "Optical Prime" at bounding box center [874, 507] width 89 height 18
click at [0, 0] on input "Optical Prime" at bounding box center [0, 0] width 0 height 0
click at [841, 529] on label "AWS" at bounding box center [852, 533] width 44 height 18
click at [0, 0] on input "AWS" at bounding box center [0, 0] width 0 height 0
click at [844, 558] on label "Nutanix" at bounding box center [860, 558] width 61 height 18
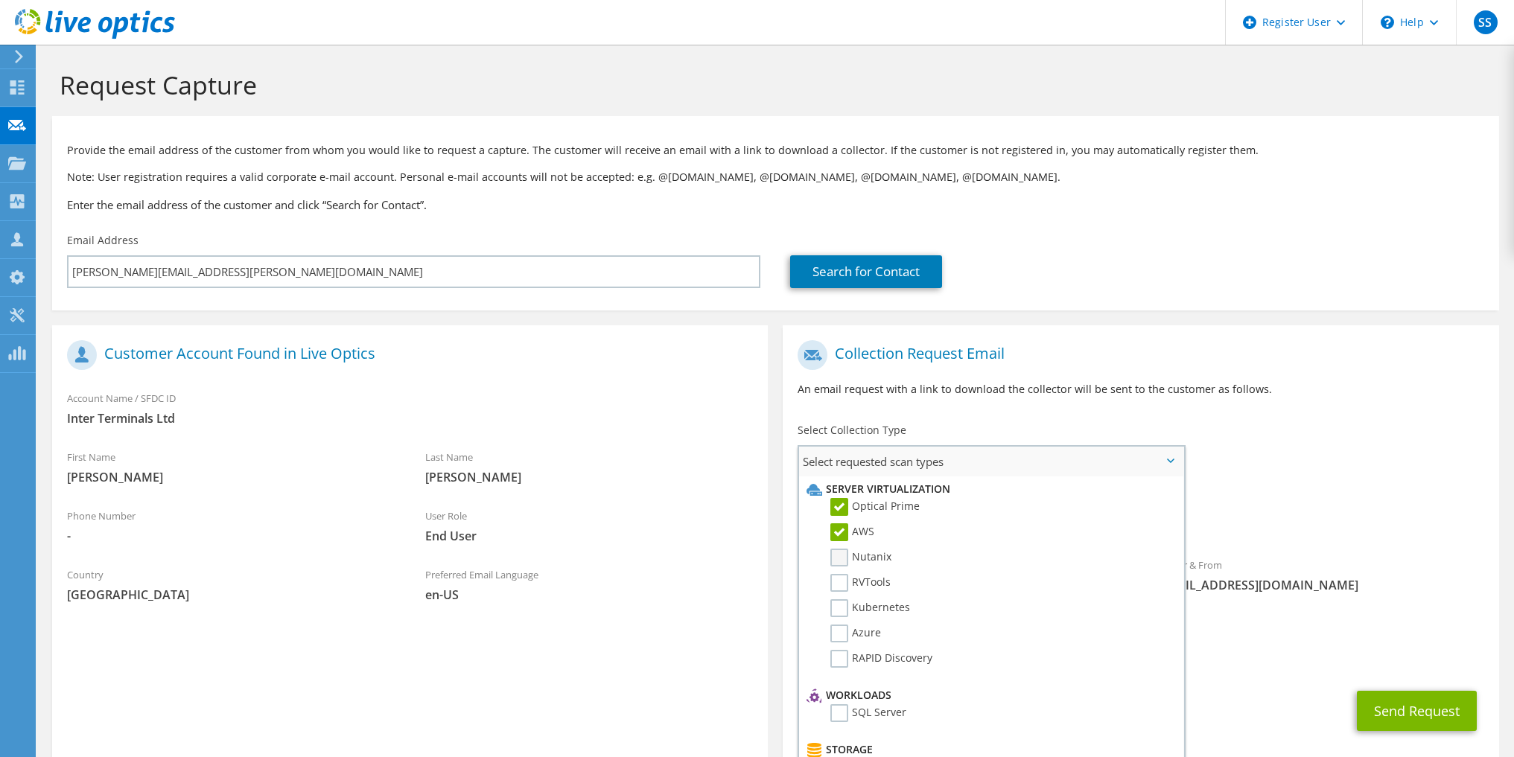
click at [0, 0] on input "Nutanix" at bounding box center [0, 0] width 0 height 0
click at [841, 561] on label "Nutanix" at bounding box center [860, 558] width 61 height 18
click at [0, 0] on input "Nutanix" at bounding box center [0, 0] width 0 height 0
click at [840, 561] on label "Nutanix" at bounding box center [860, 558] width 61 height 18
click at [0, 0] on input "Nutanix" at bounding box center [0, 0] width 0 height 0
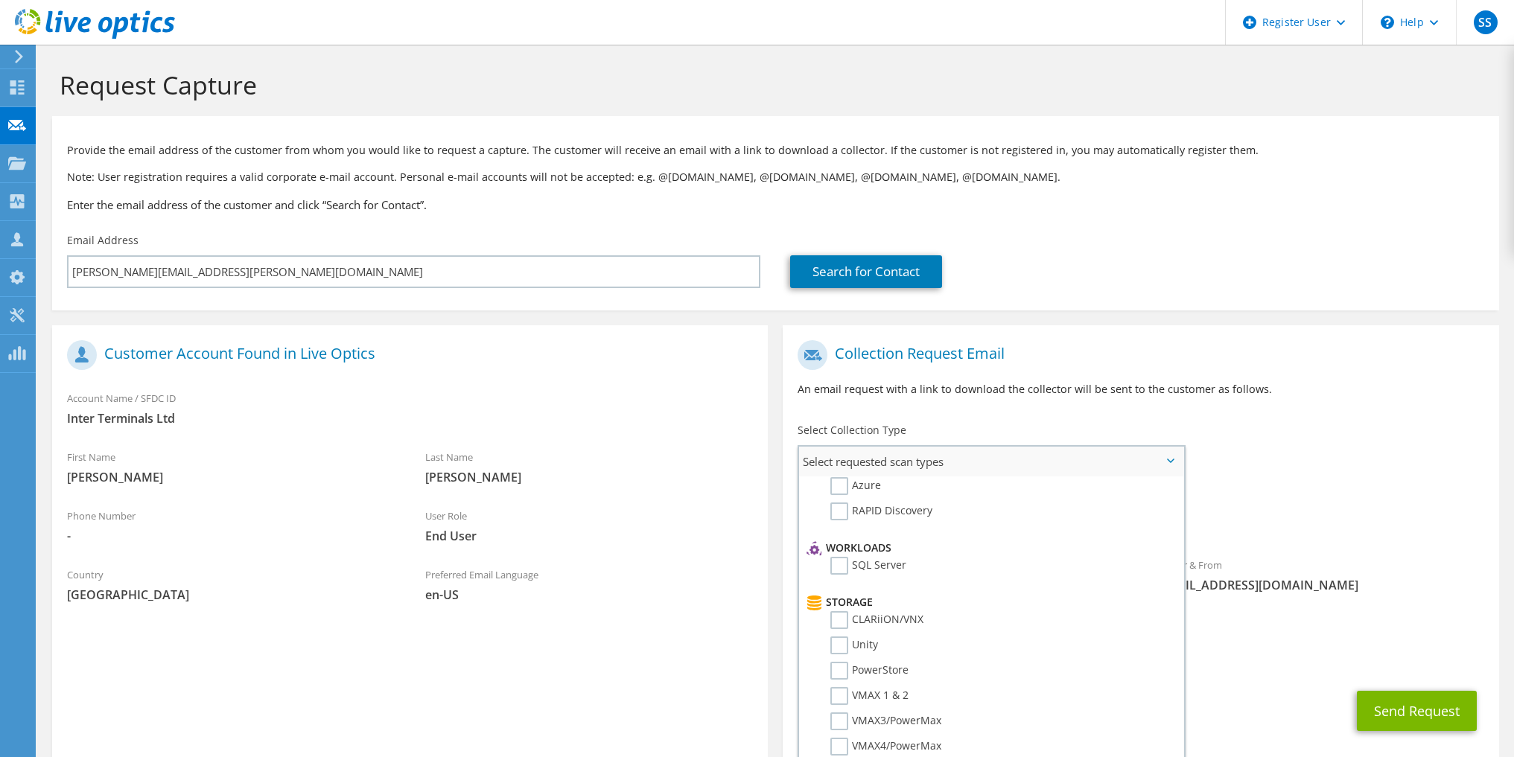
scroll to position [223, 0]
click at [843, 545] on label "CLARiiON/VNX" at bounding box center [876, 544] width 93 height 18
click at [0, 0] on input "CLARiiON/VNX" at bounding box center [0, 0] width 0 height 0
click at [839, 573] on label "Unity" at bounding box center [854, 570] width 48 height 18
click at [0, 0] on input "Unity" at bounding box center [0, 0] width 0 height 0
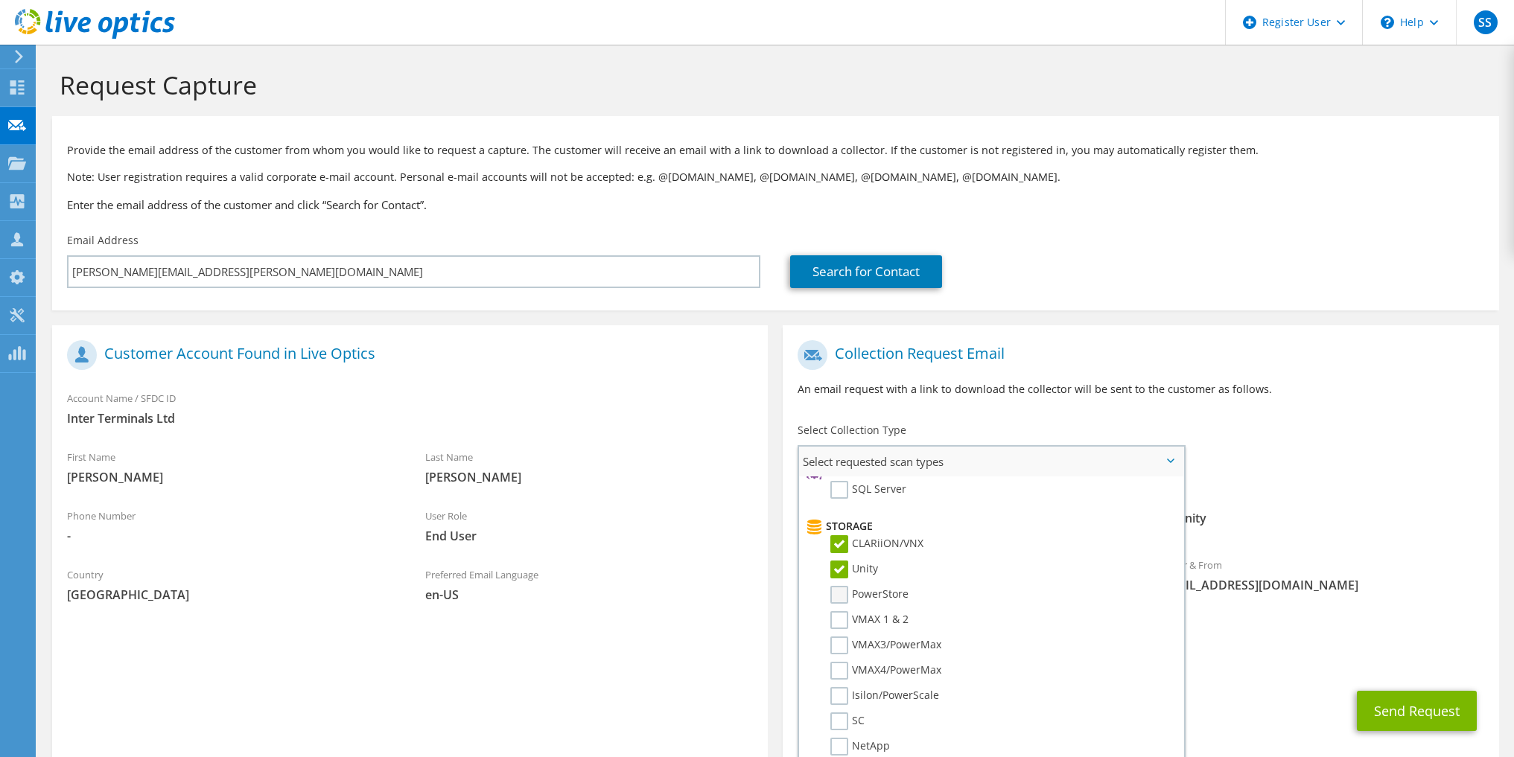
click at [840, 594] on label "PowerStore" at bounding box center [869, 595] width 78 height 18
click at [0, 0] on input "PowerStore" at bounding box center [0, 0] width 0 height 0
click at [840, 565] on label "SC" at bounding box center [847, 573] width 34 height 18
click at [0, 0] on input "SC" at bounding box center [0, 0] width 0 height 0
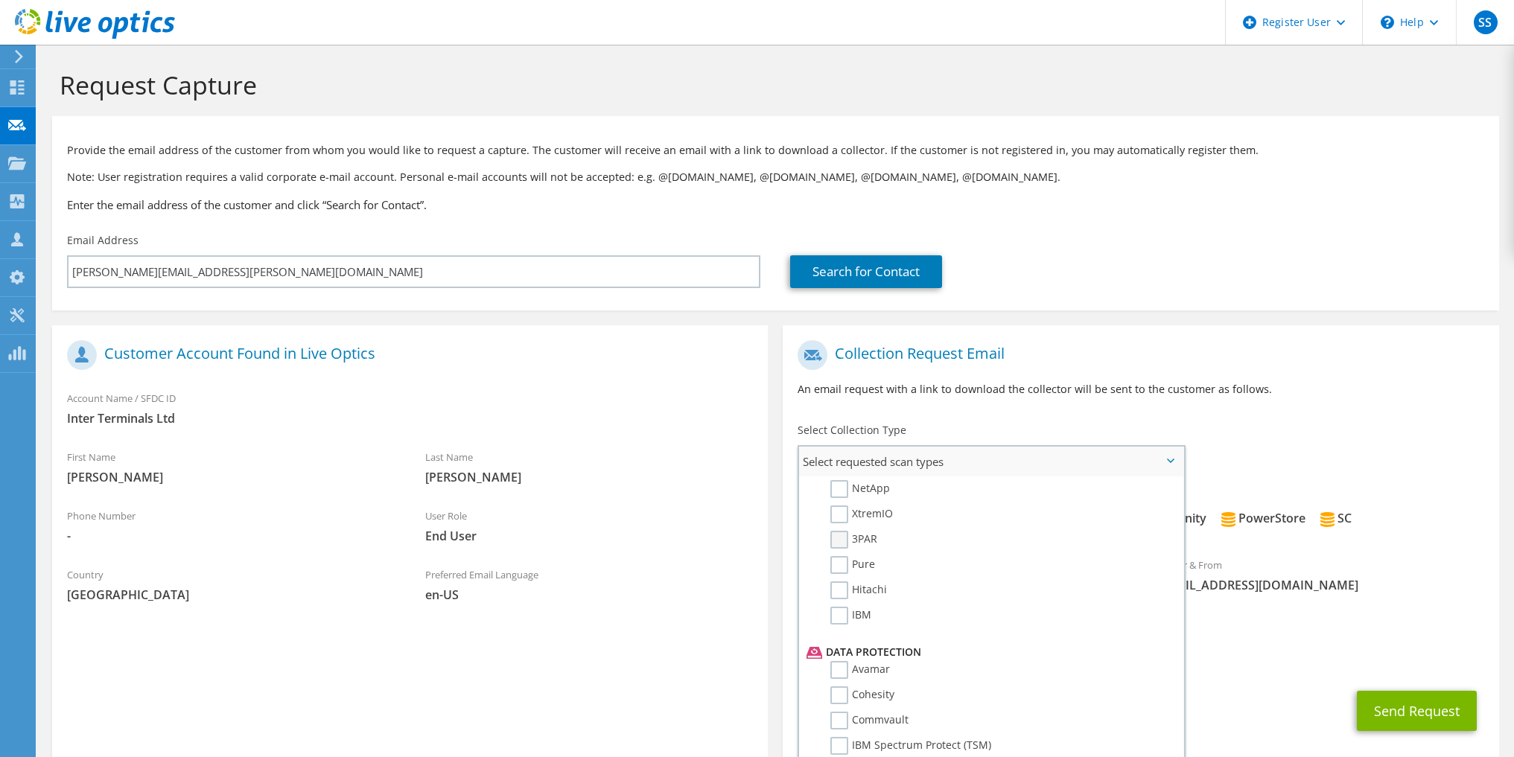
scroll to position [447, 0]
click at [844, 548] on label "XtremIO" at bounding box center [861, 549] width 63 height 18
click at [0, 0] on input "XtremIO" at bounding box center [0, 0] width 0 height 0
click at [848, 521] on label "NetApp" at bounding box center [860, 524] width 60 height 18
click at [0, 0] on input "NetApp" at bounding box center [0, 0] width 0 height 0
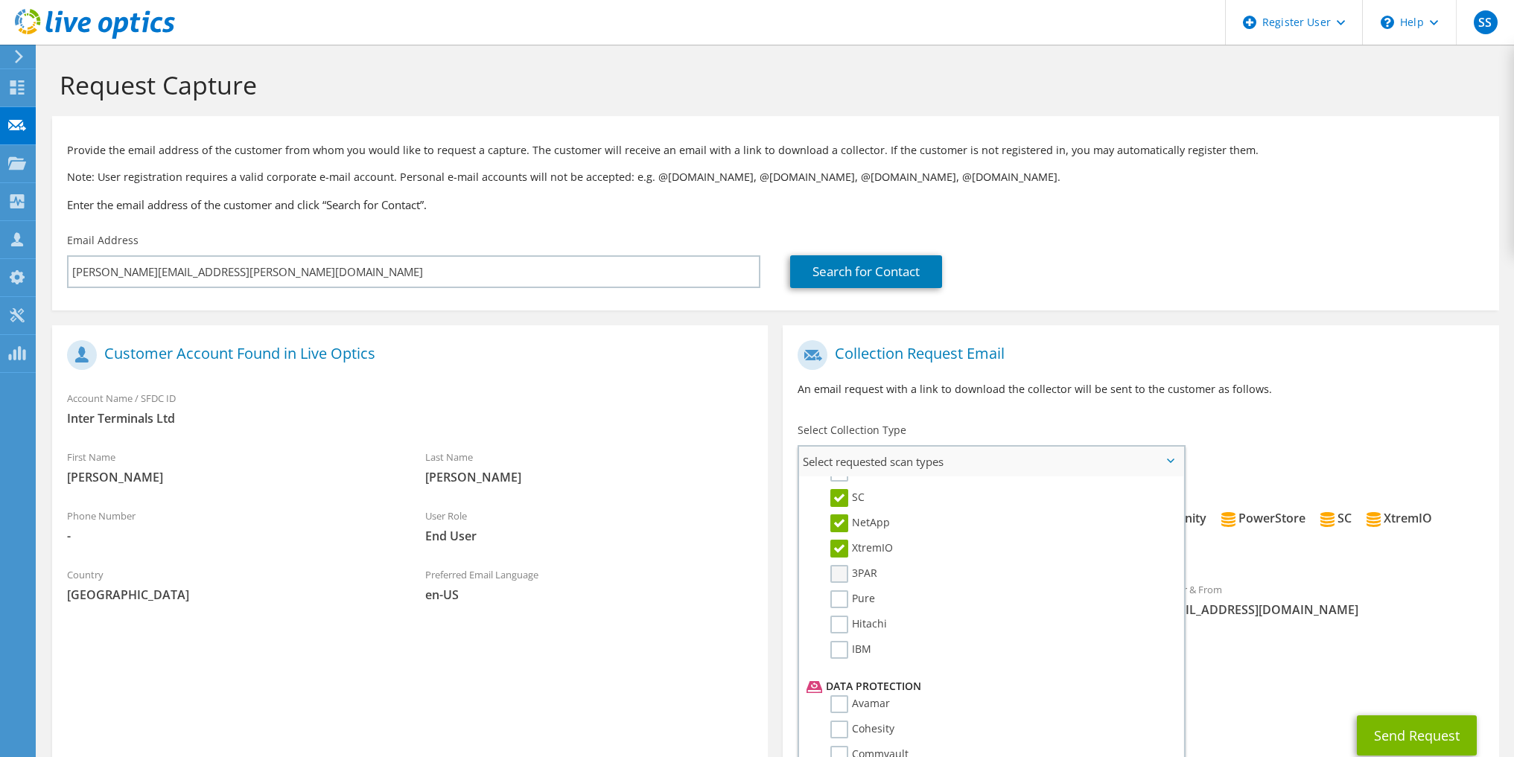
click at [844, 577] on label "3PAR" at bounding box center [853, 574] width 47 height 18
click at [0, 0] on input "3PAR" at bounding box center [0, 0] width 0 height 0
click at [837, 604] on label "Pure" at bounding box center [852, 600] width 45 height 18
click at [0, 0] on input "Pure" at bounding box center [0, 0] width 0 height 0
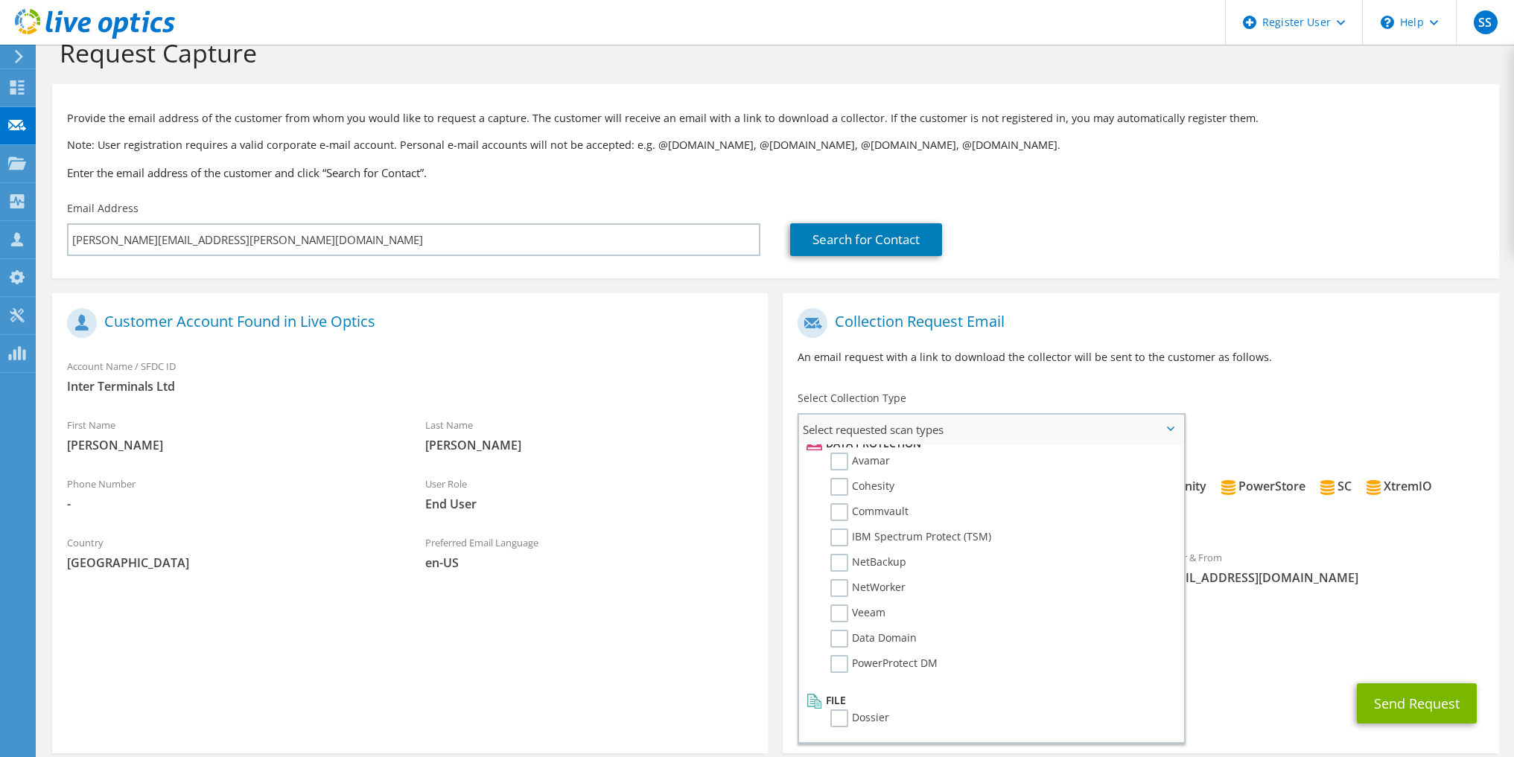
scroll to position [86, 0]
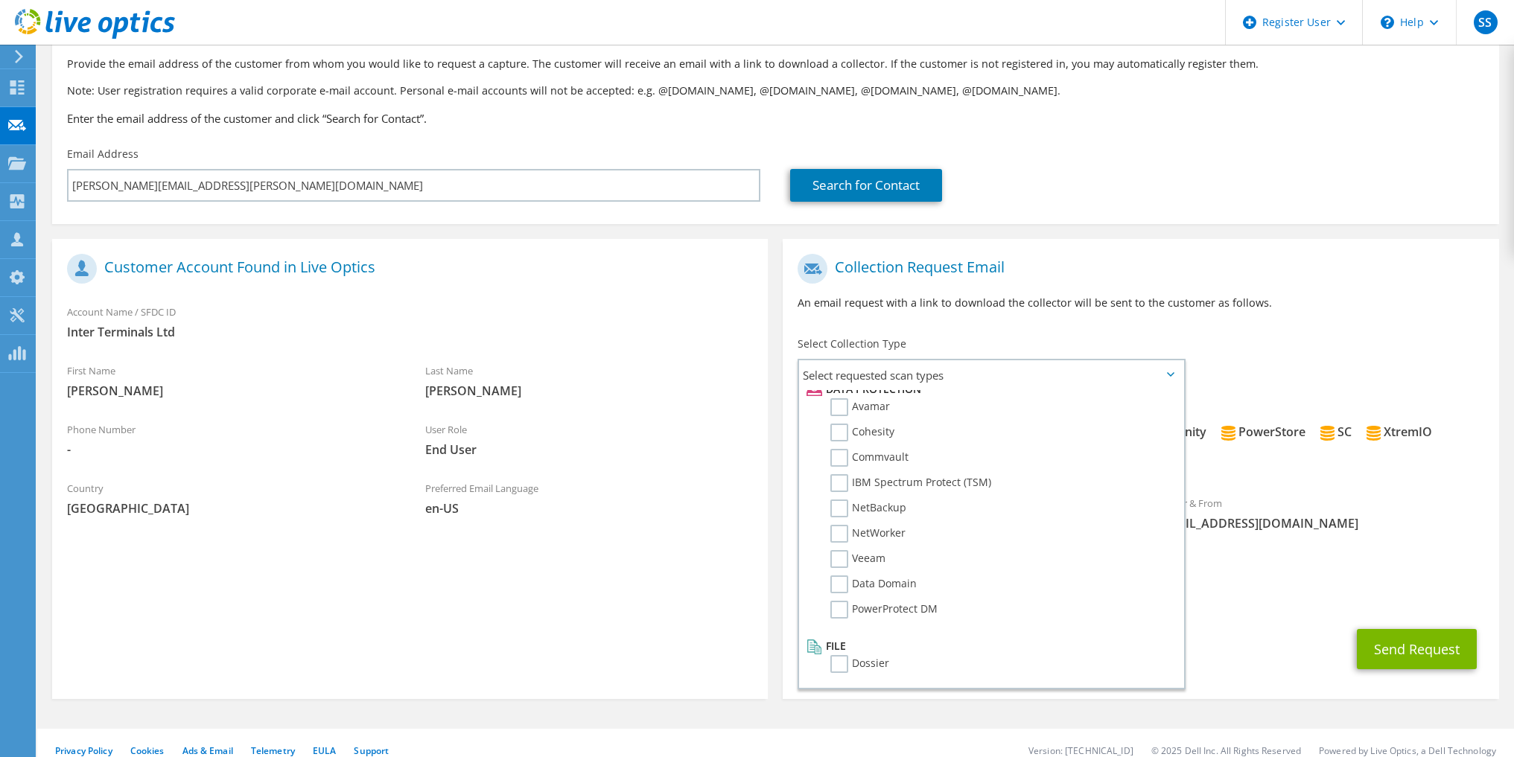
click at [1237, 591] on span "[DOMAIN_NAME][EMAIL_ADDRESS][DOMAIN_NAME]" at bounding box center [1141, 599] width 686 height 16
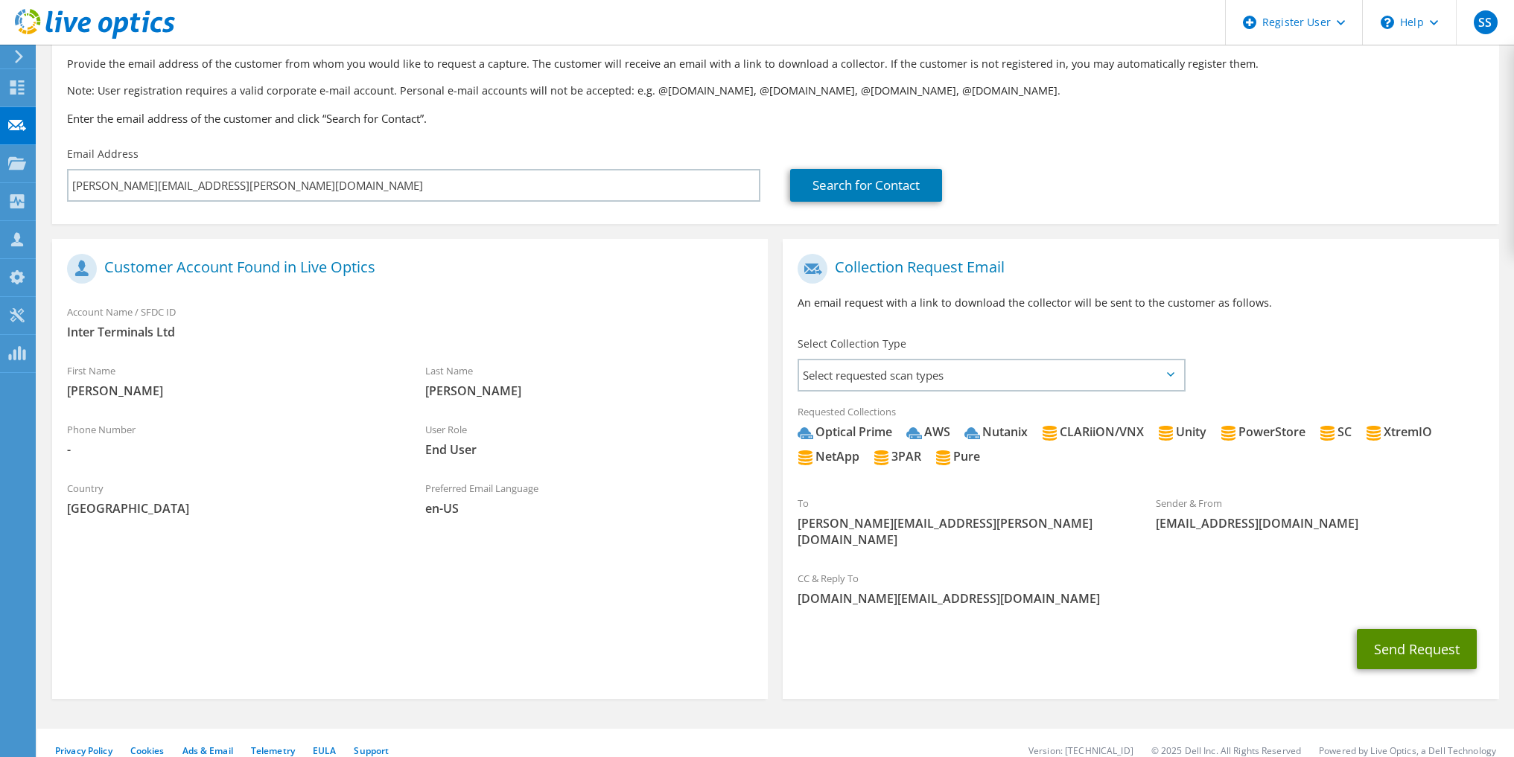
click at [1372, 629] on button "Send Request" at bounding box center [1417, 649] width 120 height 40
